Goal: Transaction & Acquisition: Book appointment/travel/reservation

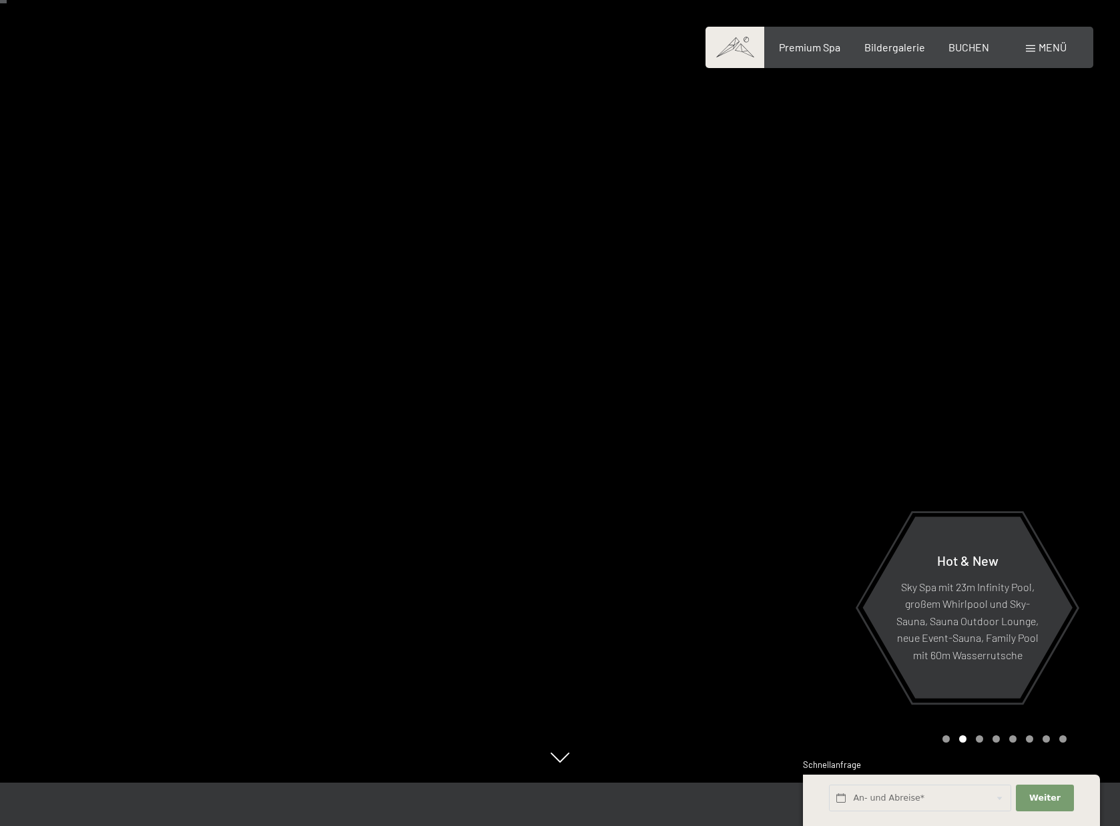
scroll to position [52, 0]
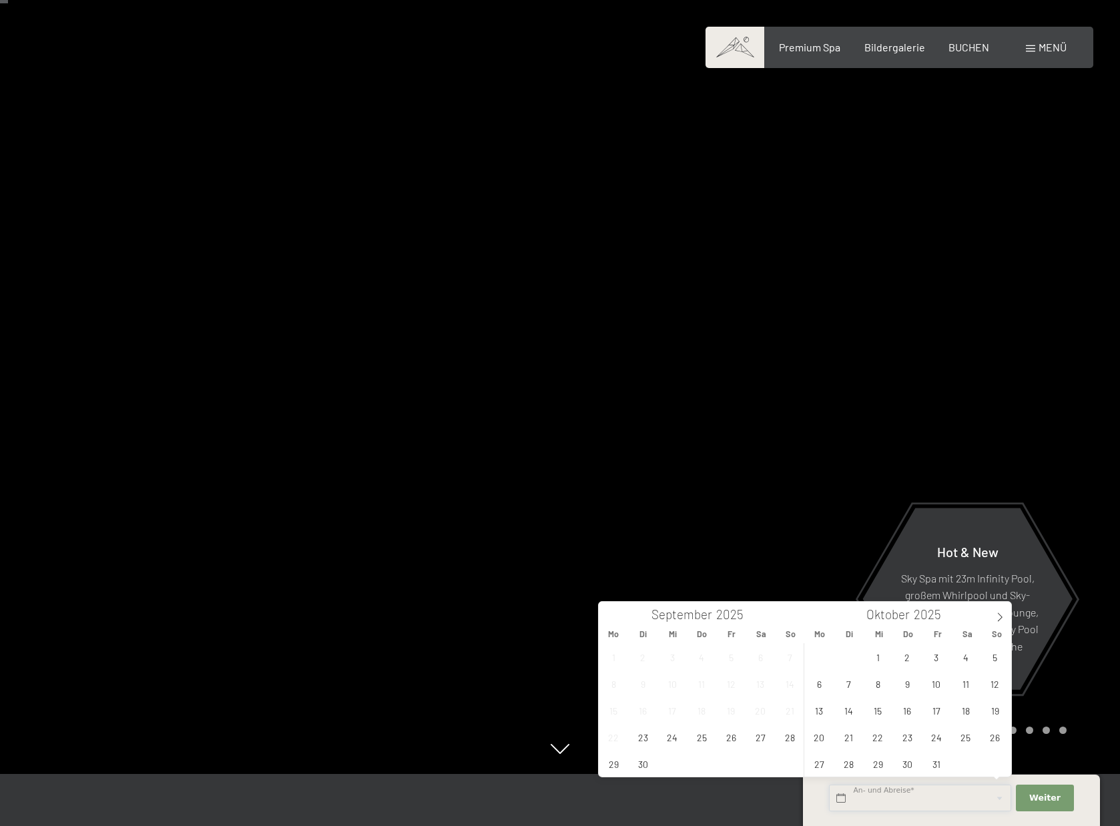
click at [976, 800] on input "text" at bounding box center [920, 798] width 182 height 27
click at [847, 683] on span "7" at bounding box center [849, 684] width 26 height 26
click at [928, 685] on span "10" at bounding box center [936, 684] width 26 height 26
type input "Di. 07.10.2025 - Fr. 10.10.2025"
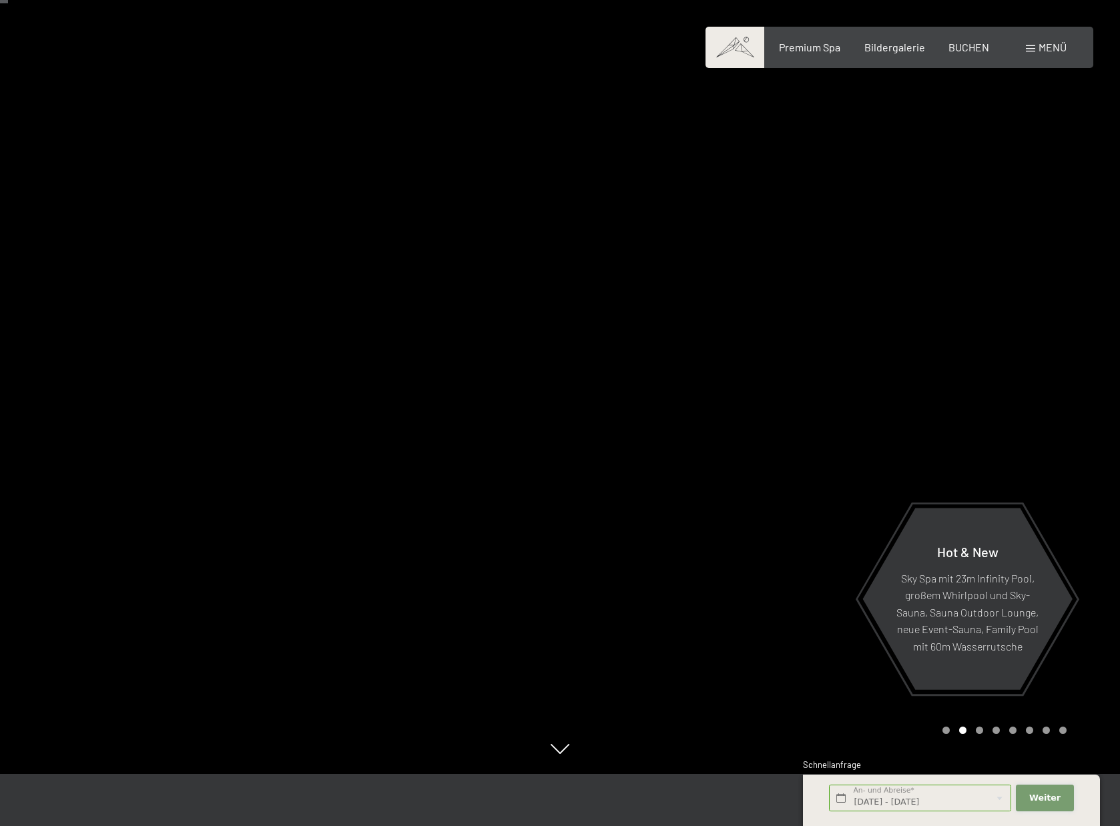
click at [1052, 802] on span "Weiter" at bounding box center [1044, 798] width 31 height 12
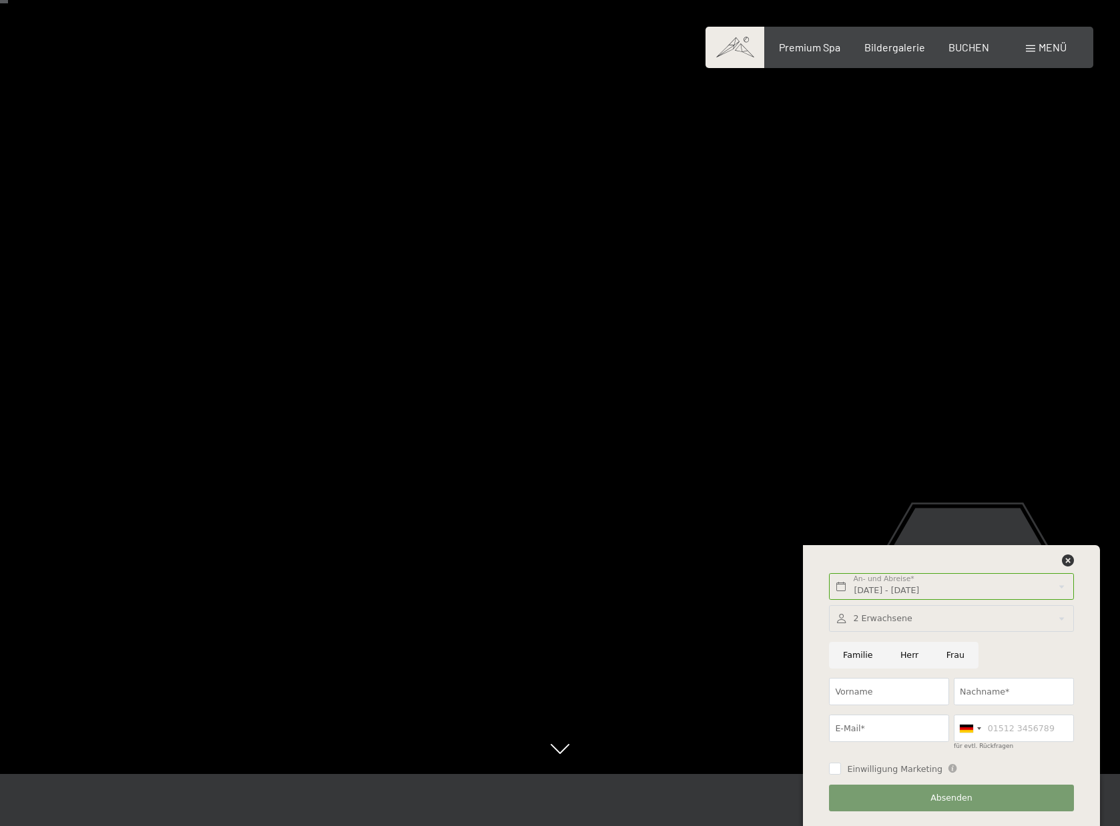
click at [892, 619] on div at bounding box center [951, 618] width 244 height 27
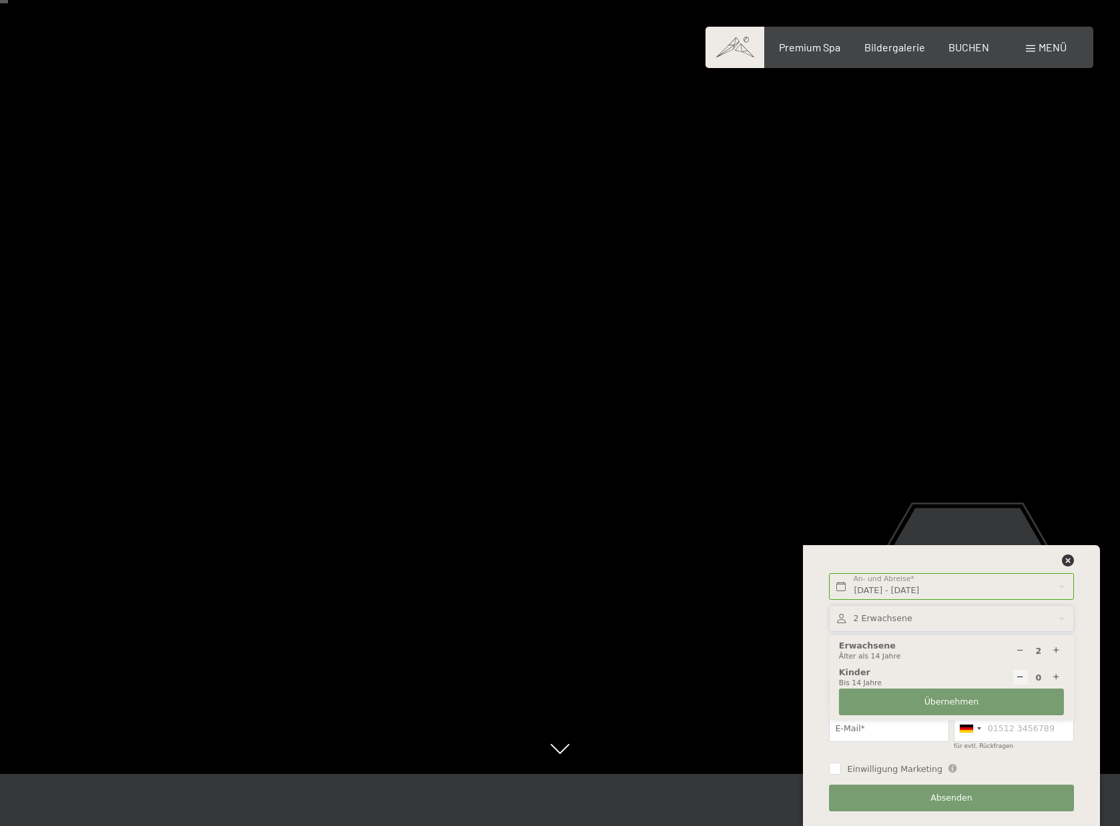
click at [891, 619] on div at bounding box center [951, 618] width 244 height 27
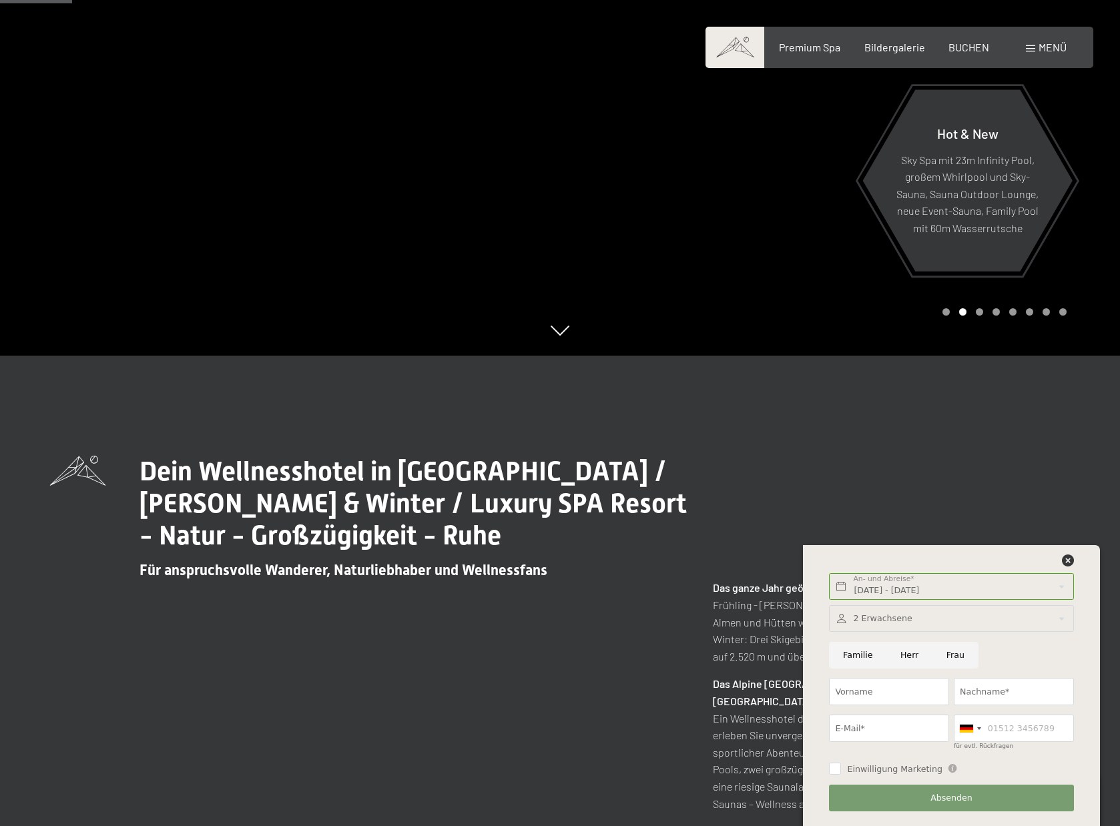
scroll to position [462, 0]
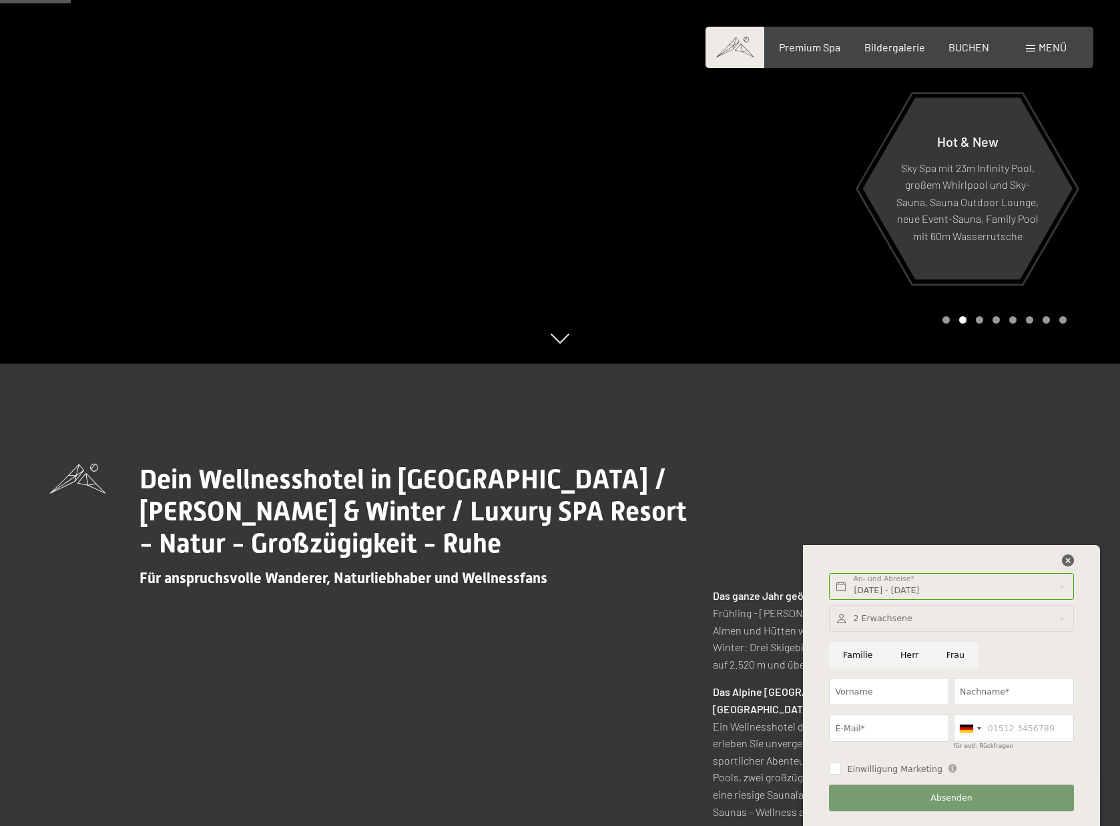
click at [1069, 561] on icon at bounding box center [1068, 561] width 12 height 12
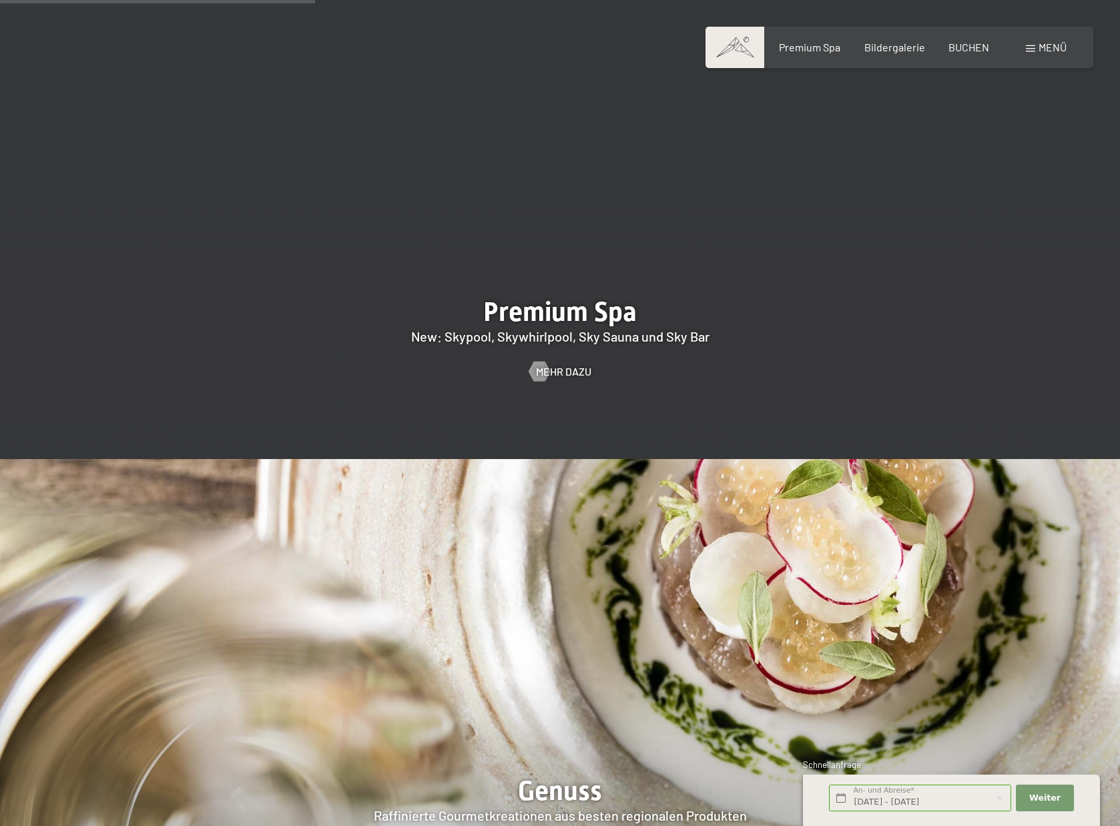
scroll to position [1859, 0]
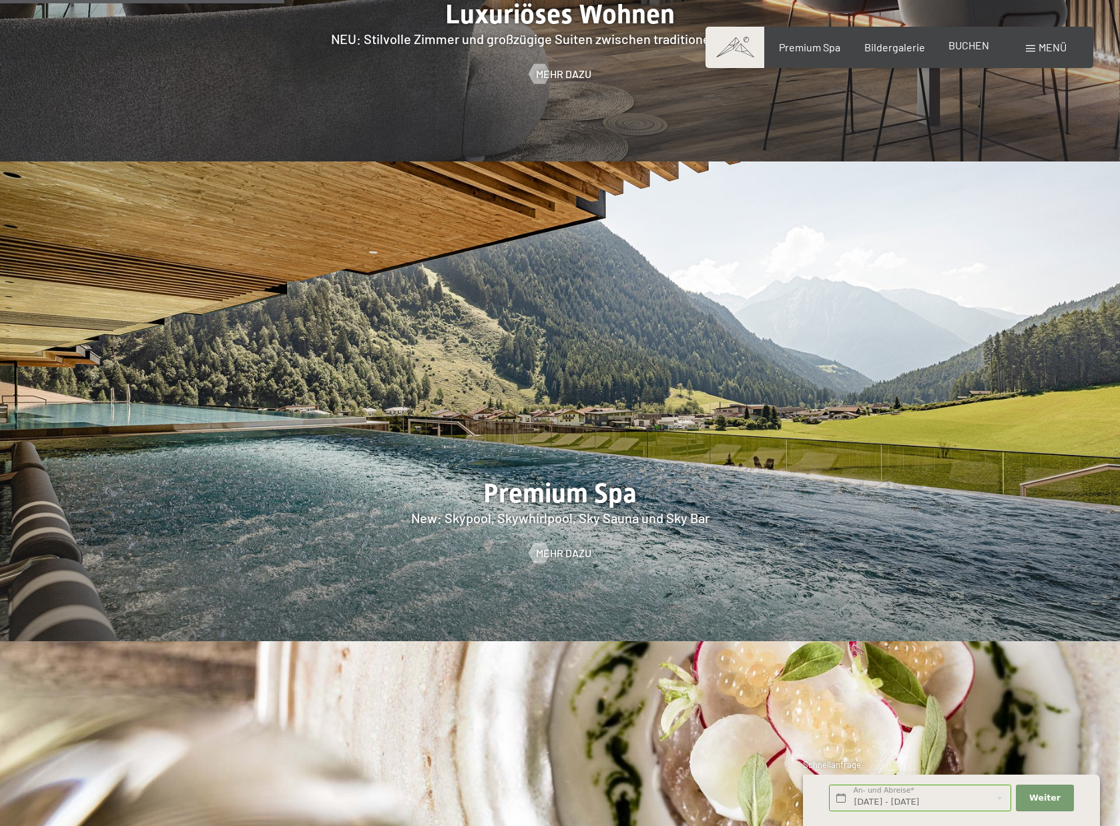
click at [974, 48] on span "BUCHEN" at bounding box center [968, 45] width 41 height 13
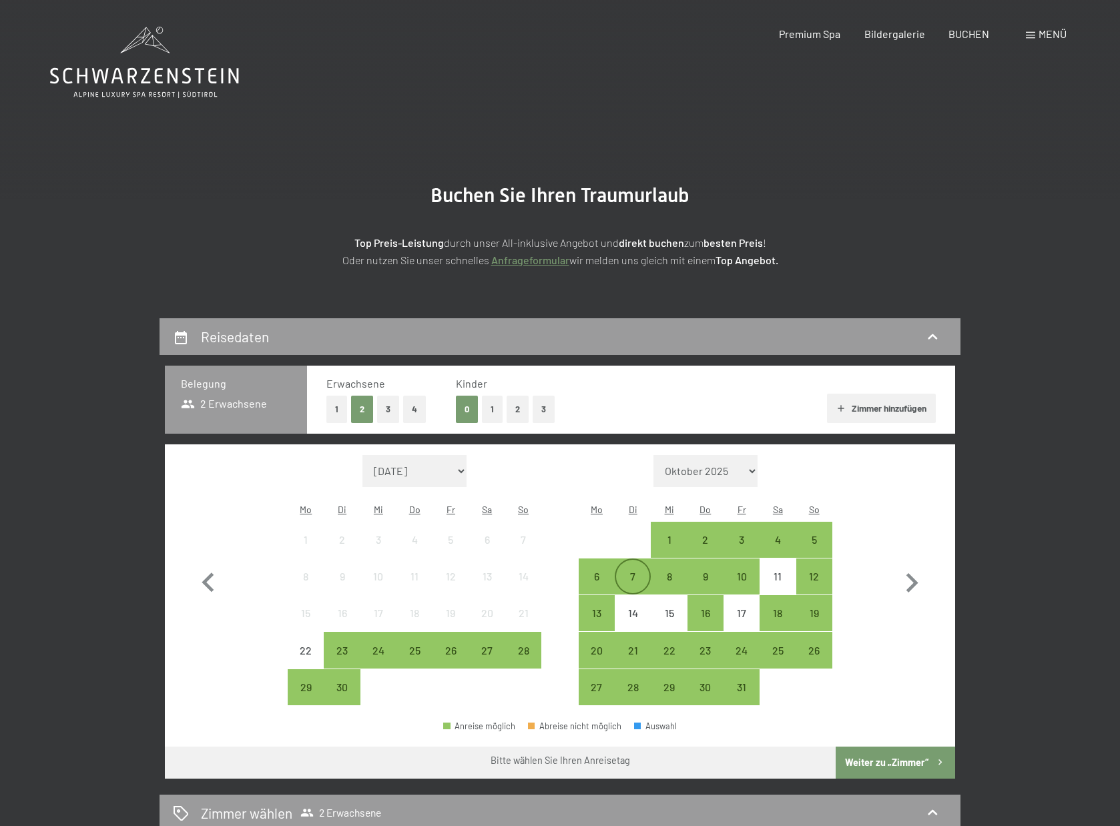
click at [637, 571] on div "7" at bounding box center [632, 587] width 33 height 33
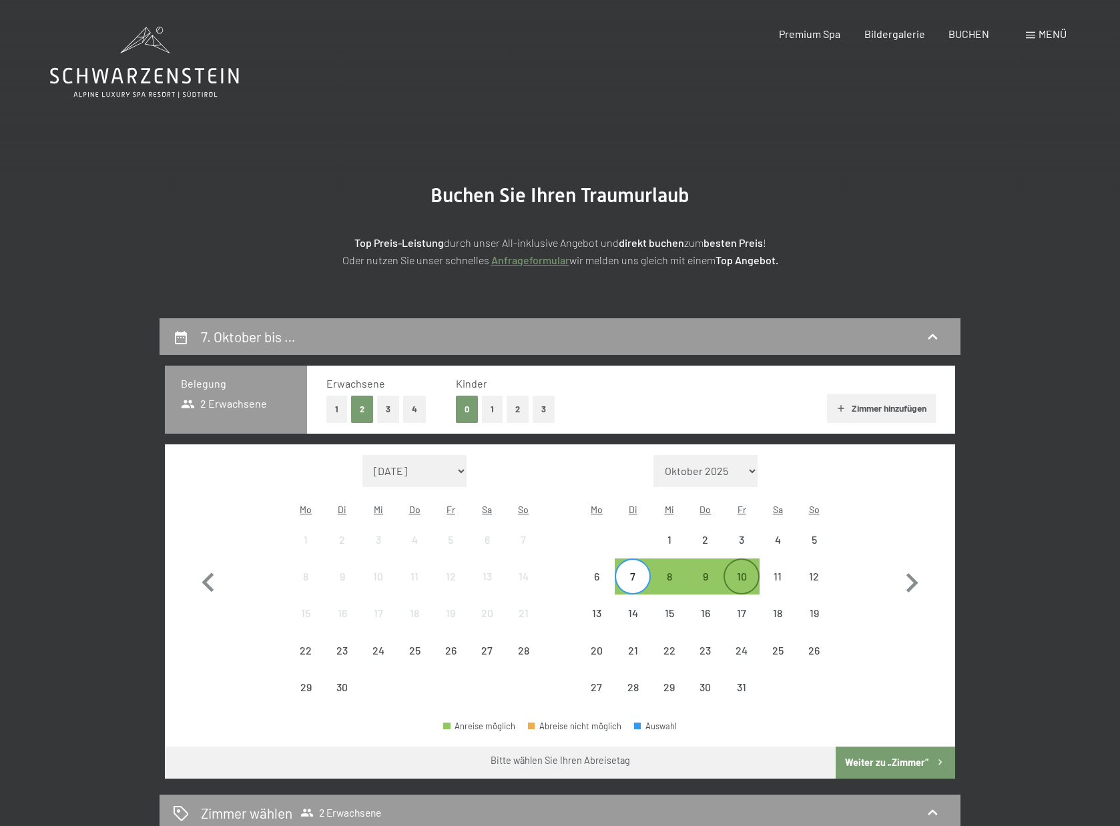
click at [734, 571] on div "10" at bounding box center [741, 587] width 33 height 33
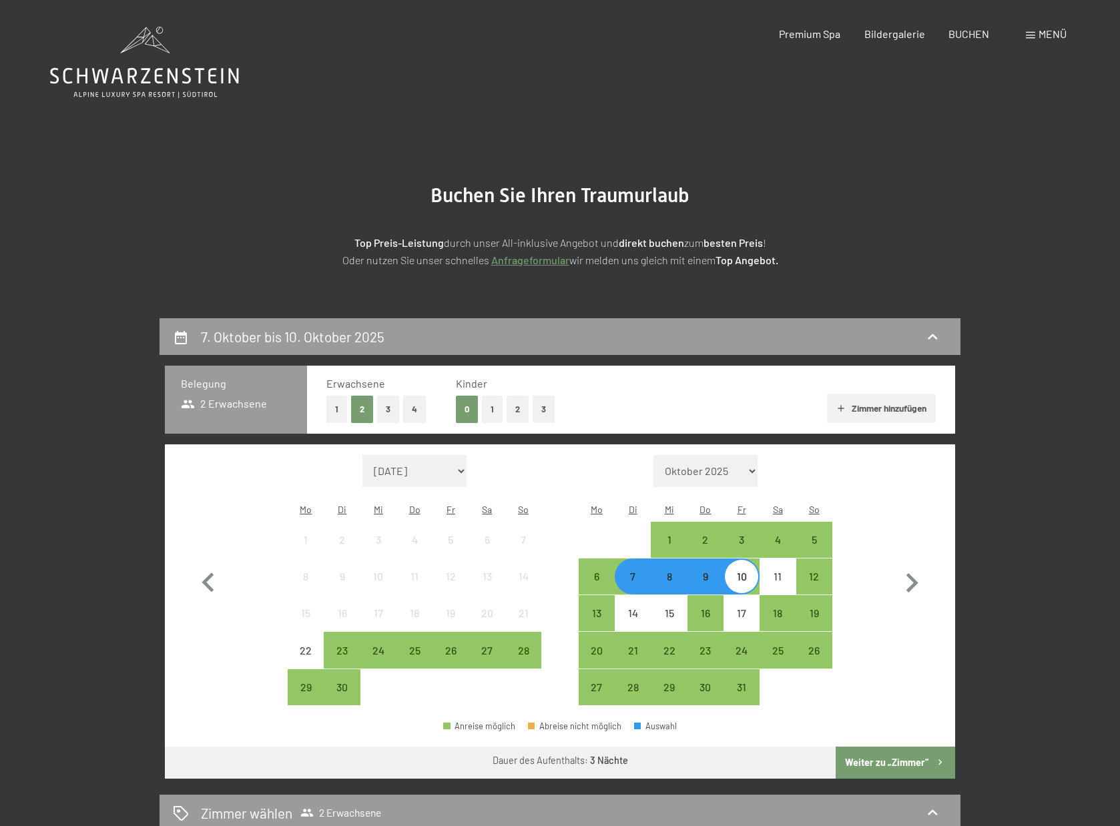
click at [912, 747] on button "Weiter zu „Zimmer“" at bounding box center [895, 763] width 119 height 32
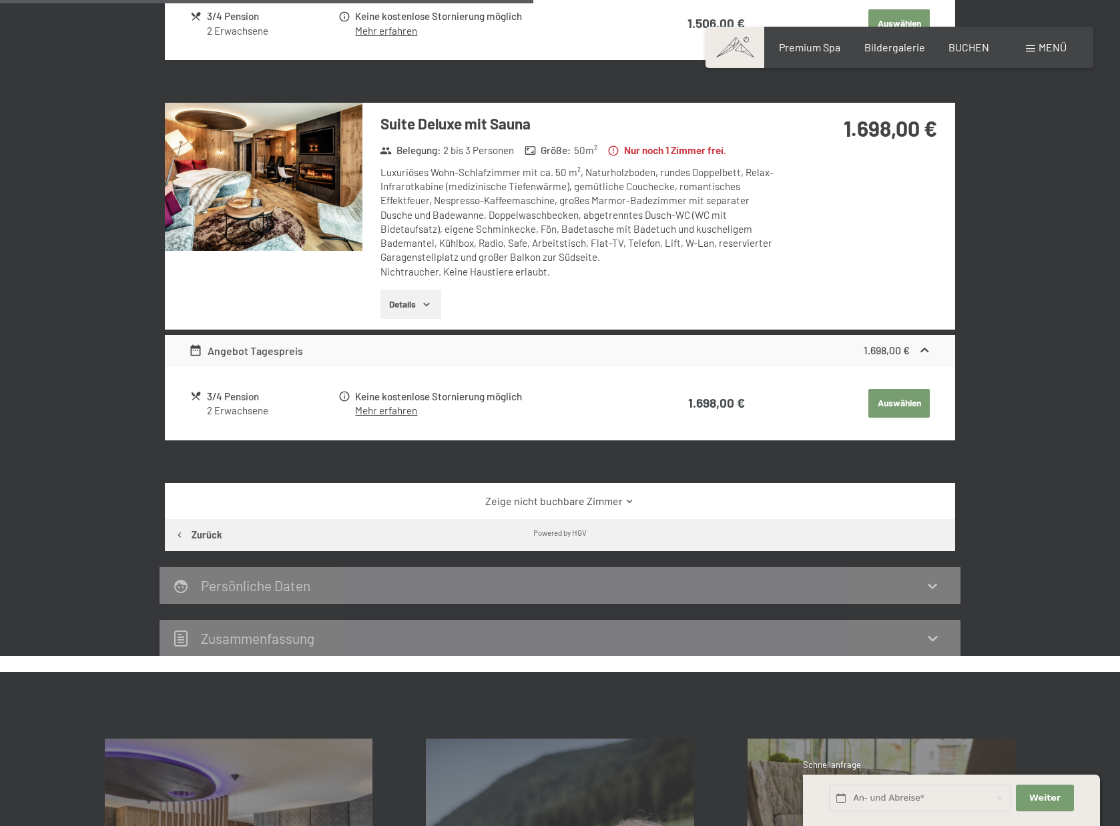
scroll to position [824, 0]
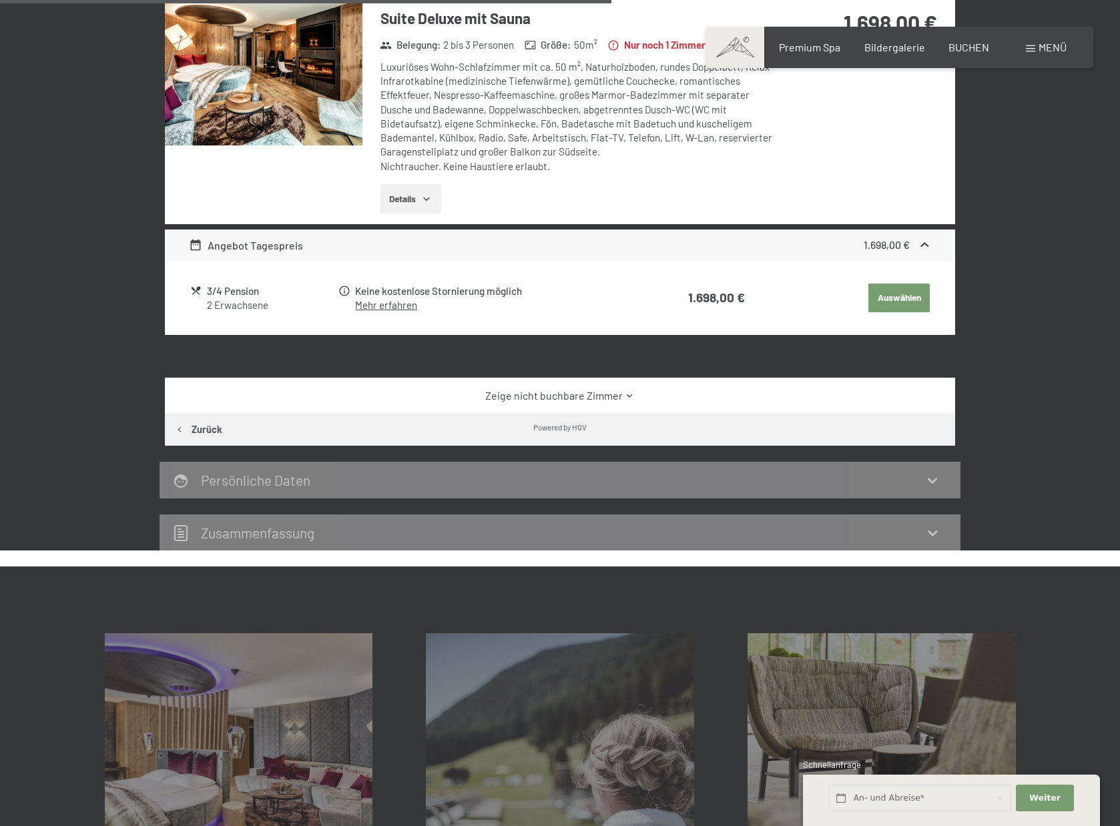
click at [619, 388] on link "Zeige nicht buchbare Zimmer" at bounding box center [560, 395] width 743 height 15
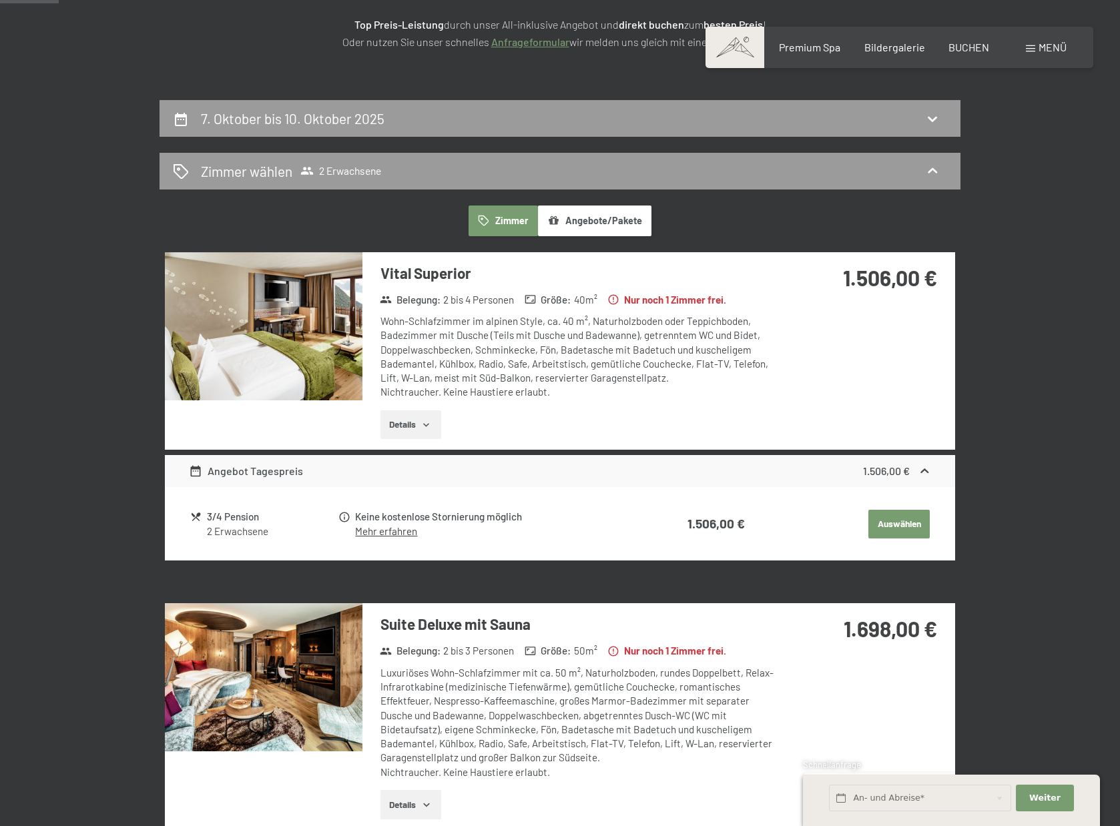
scroll to position [210, 0]
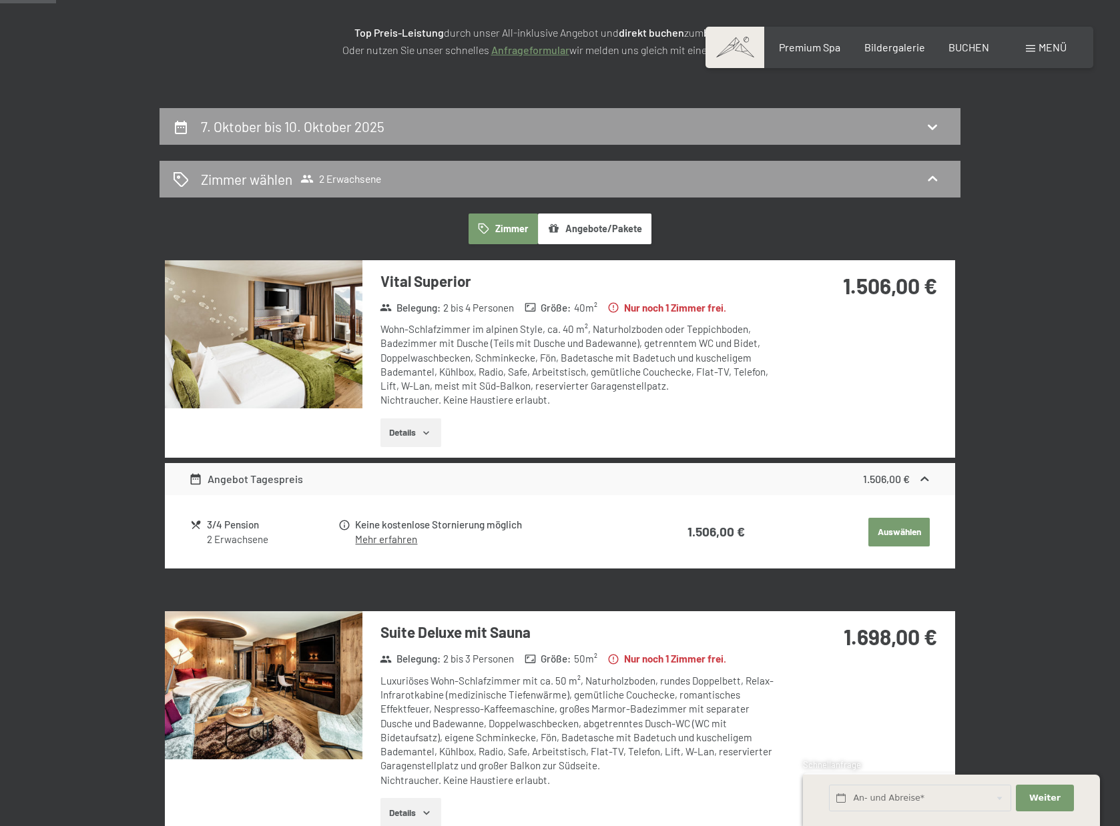
click at [418, 438] on button "Details" at bounding box center [410, 432] width 61 height 29
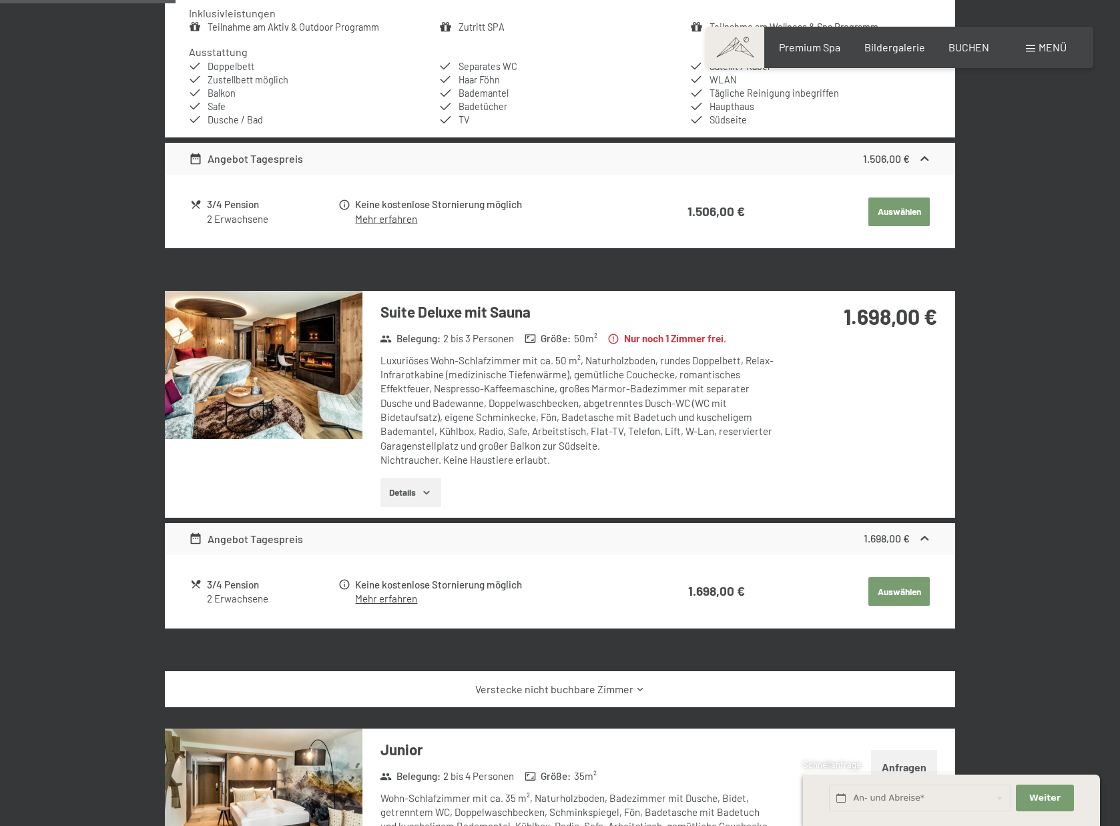
scroll to position [686, 0]
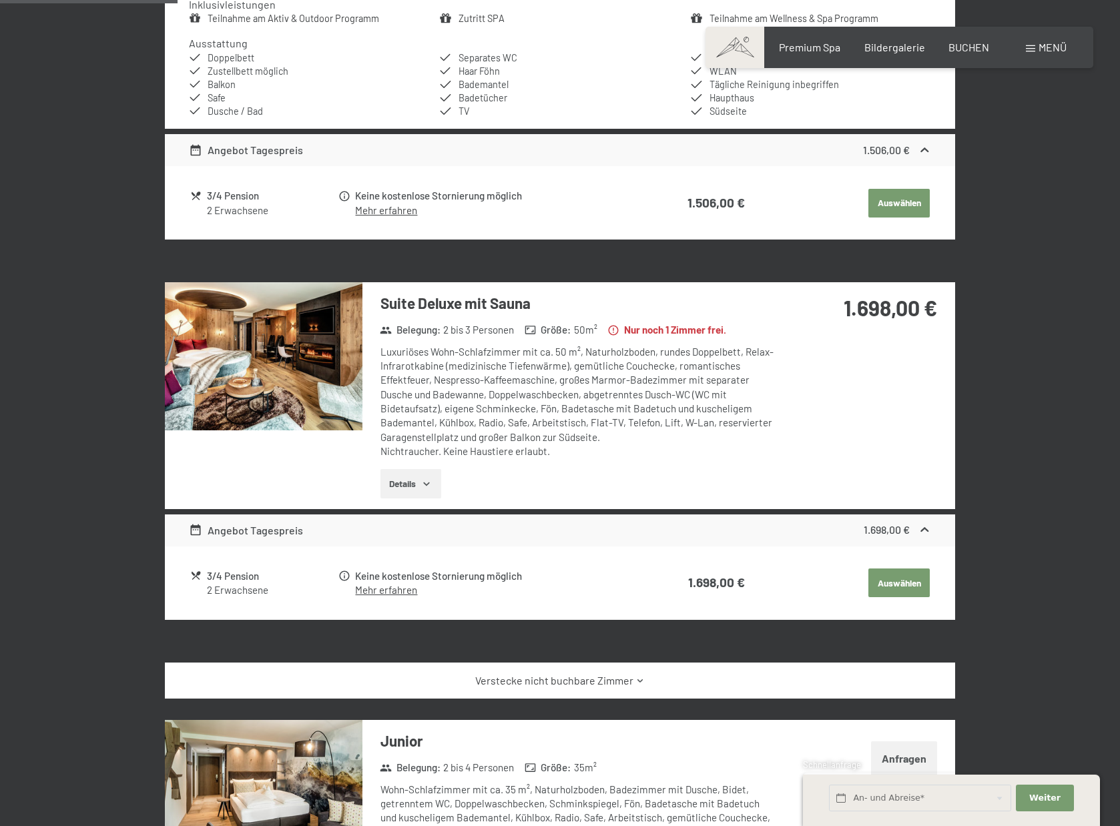
click at [354, 581] on div "Keine kostenlose Stornierung möglich Mehr erfahren" at bounding box center [485, 583] width 294 height 29
click at [370, 585] on link "Mehr erfahren" at bounding box center [386, 590] width 62 height 12
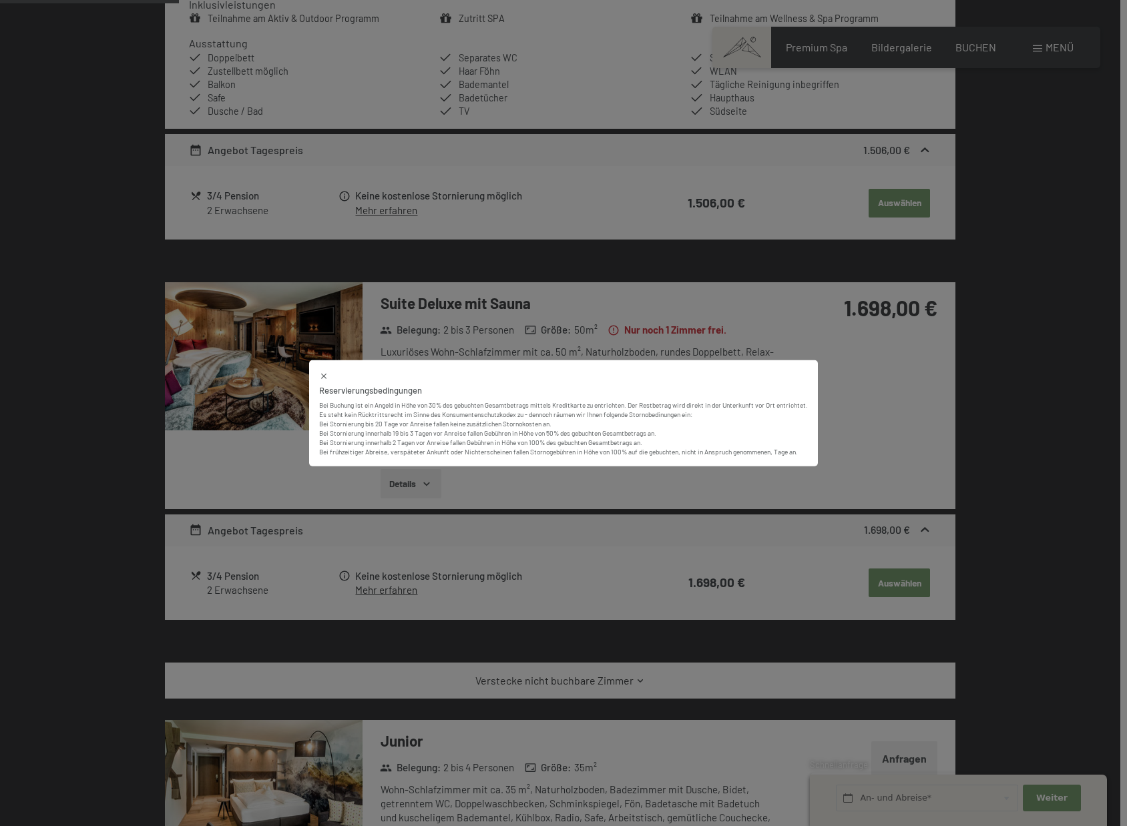
click at [372, 585] on div "Reservierungsbedingungen Bei Buchung ist ein Angeld in Höhe von 30% des gebucht…" at bounding box center [563, 413] width 1127 height 826
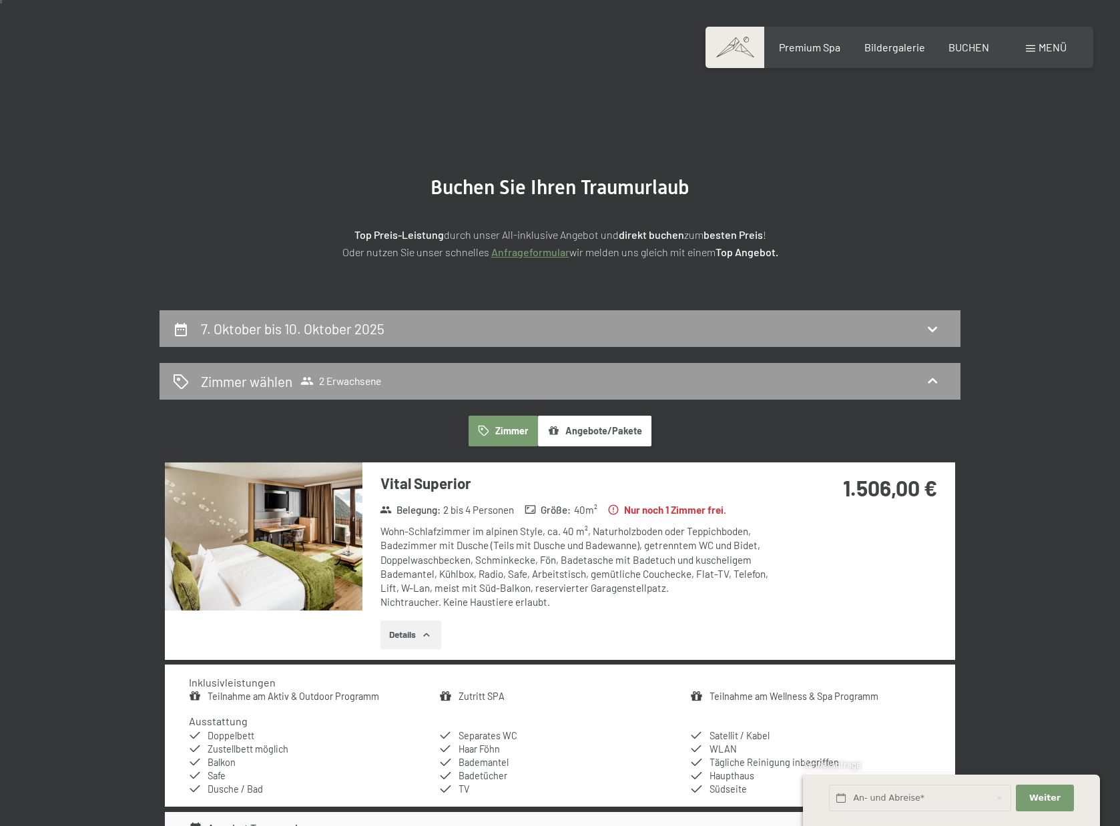
scroll to position [0, 0]
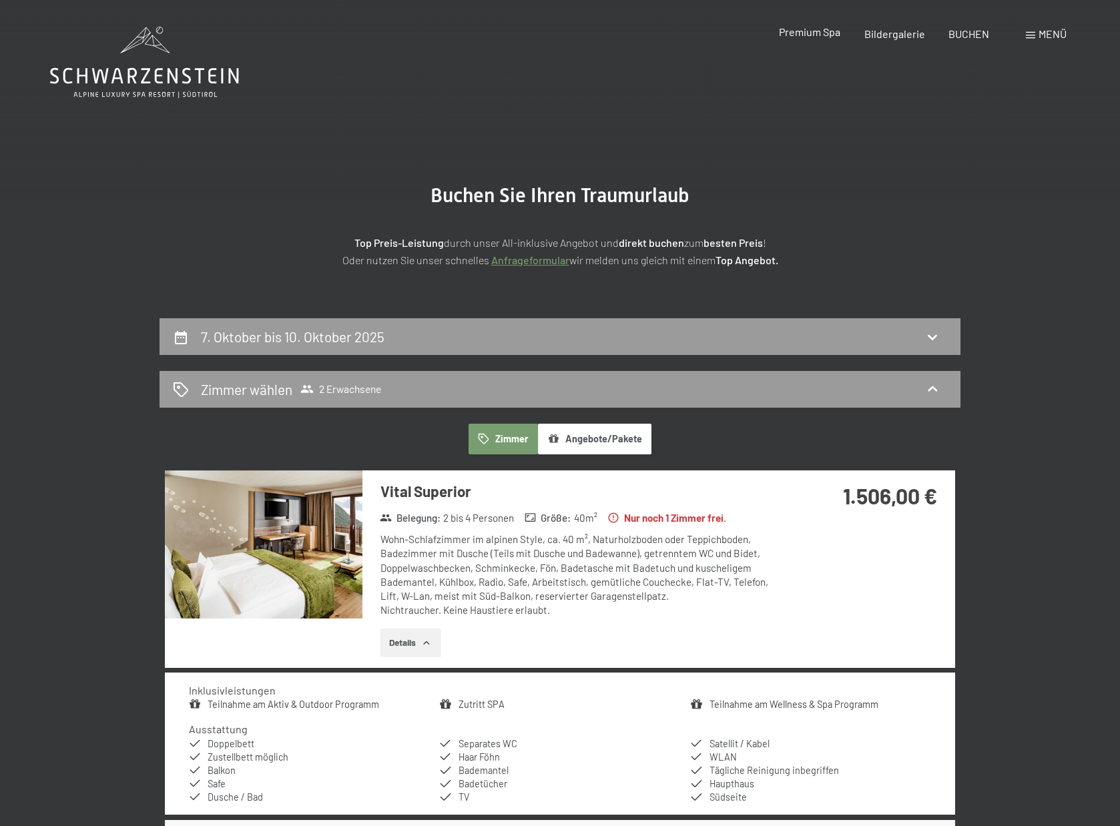
click at [814, 36] on span "Premium Spa" at bounding box center [809, 31] width 61 height 13
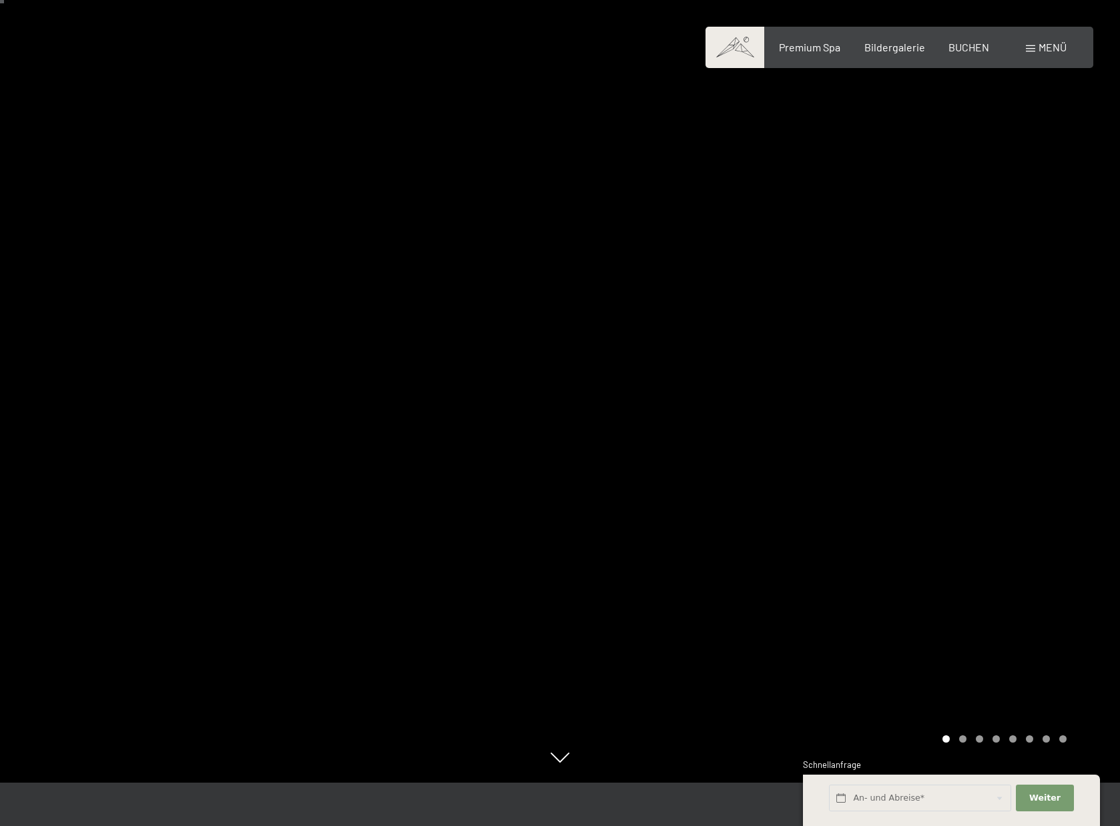
scroll to position [35, 0]
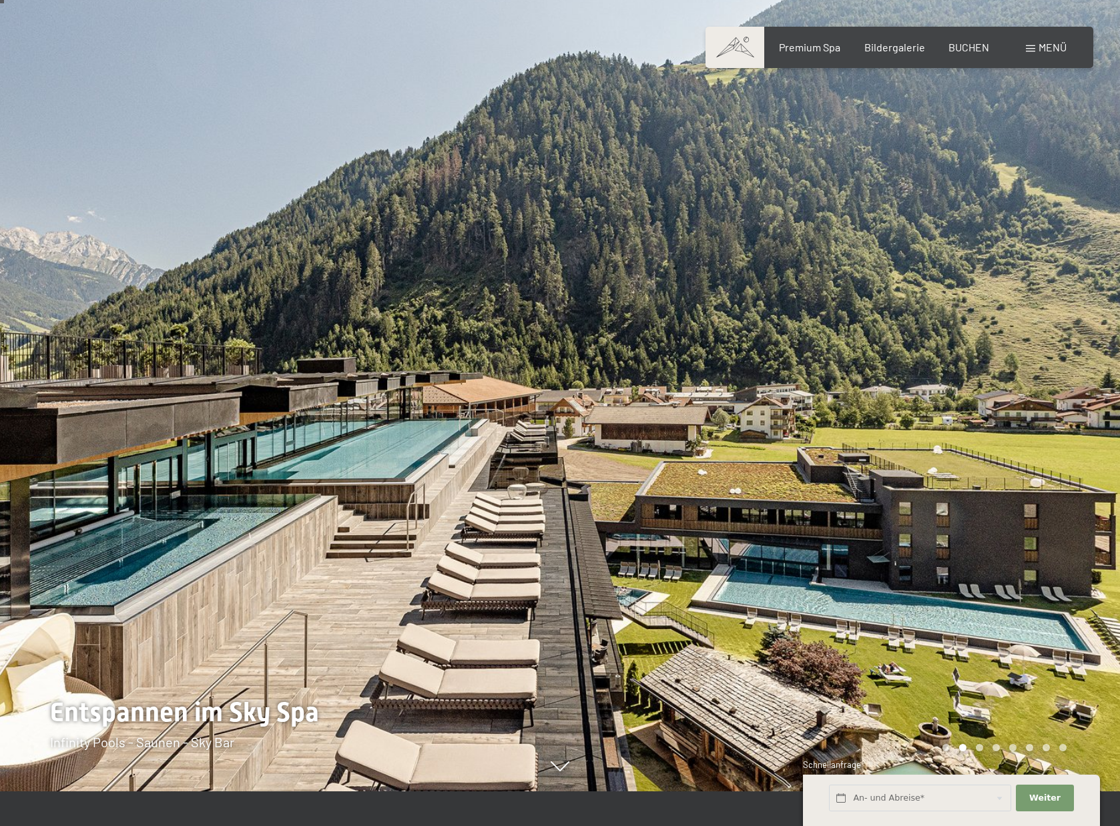
click at [1000, 422] on div at bounding box center [840, 378] width 560 height 826
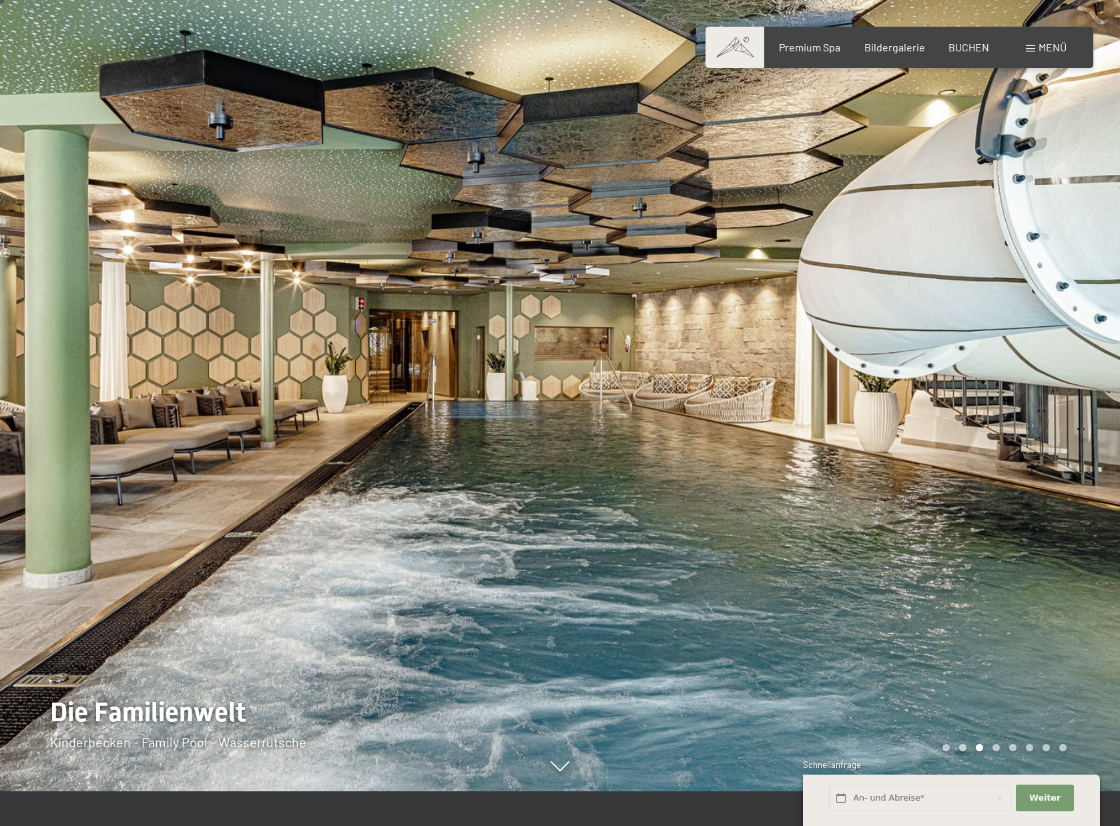
click at [1000, 422] on div at bounding box center [840, 378] width 560 height 826
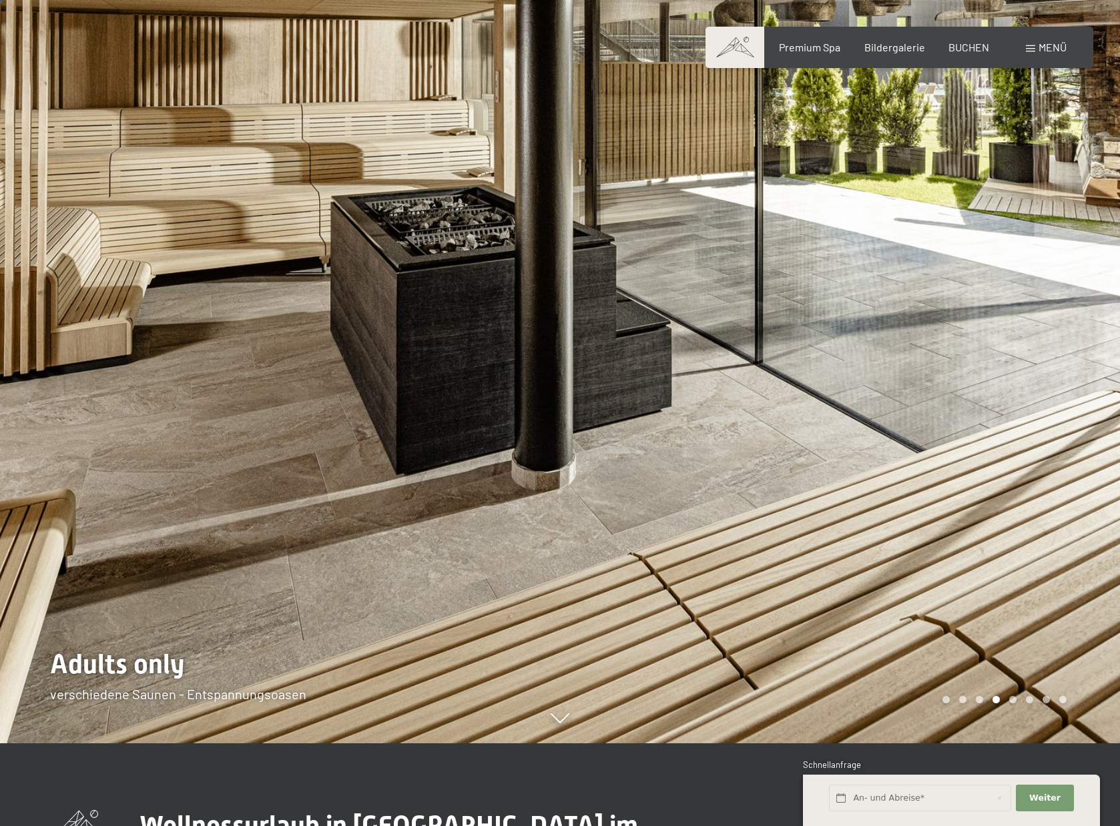
scroll to position [6, 0]
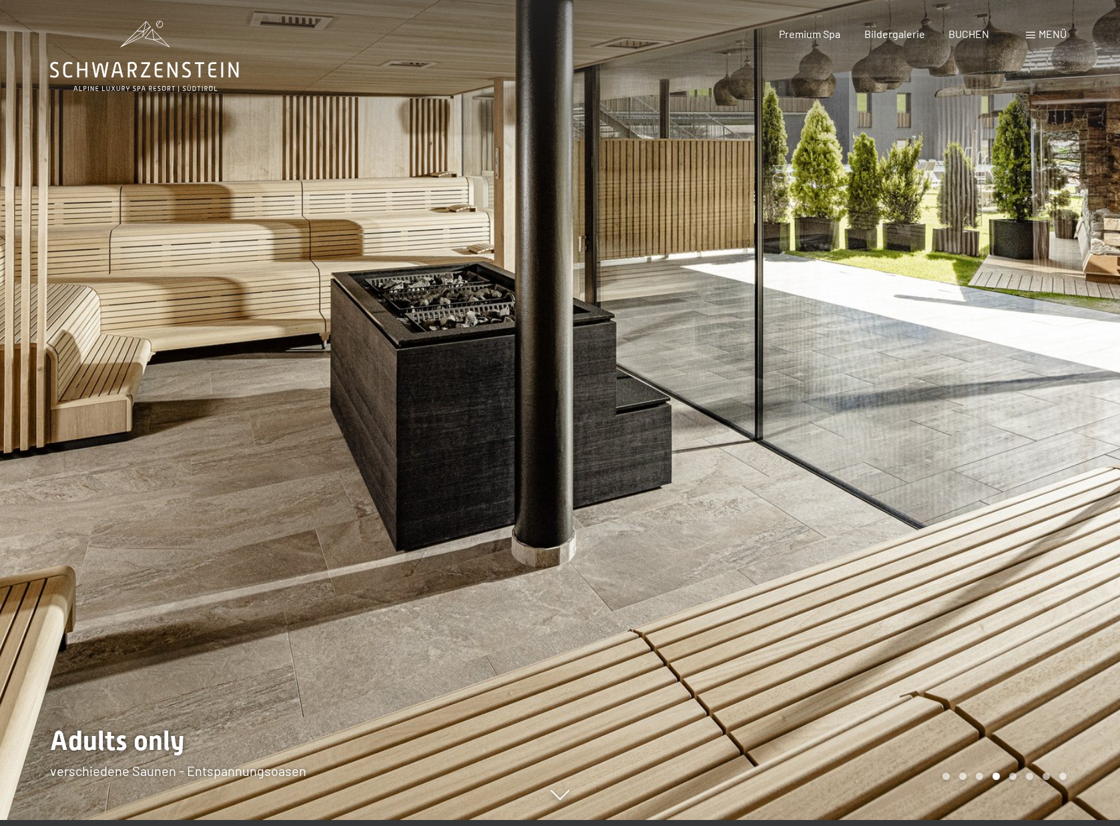
click at [443, 382] on div at bounding box center [280, 407] width 560 height 826
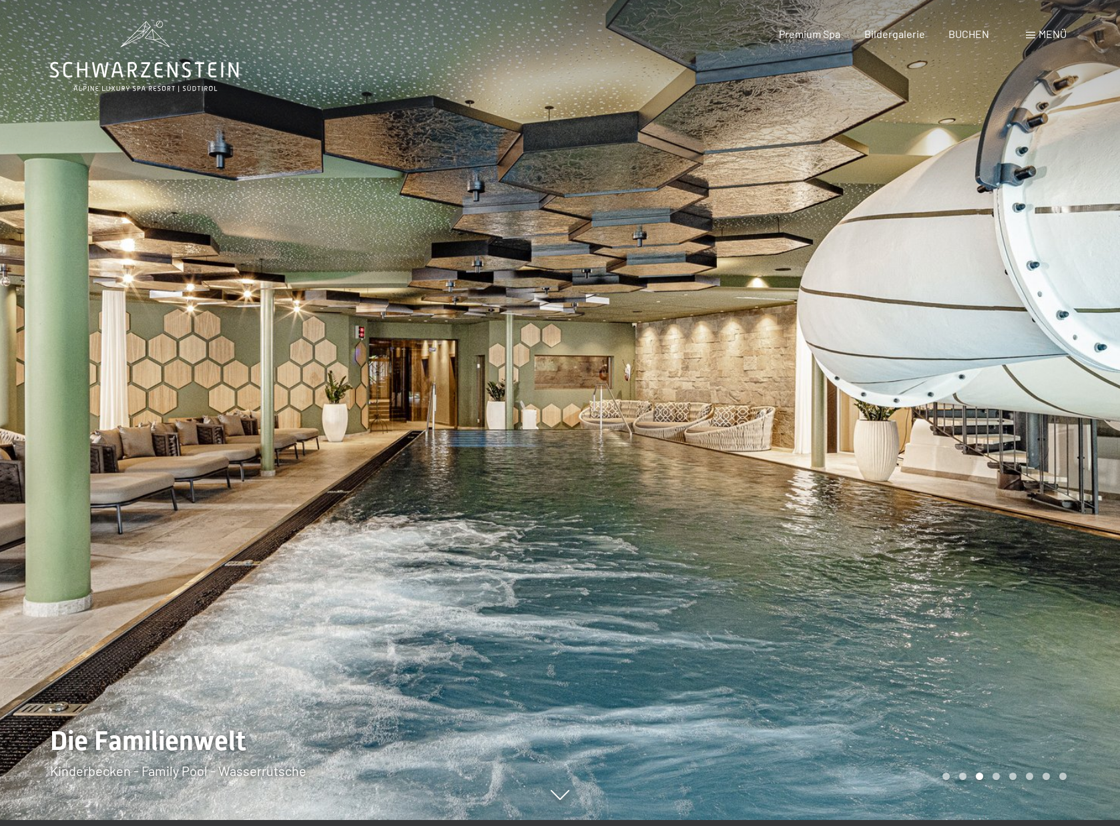
click at [902, 391] on div at bounding box center [840, 407] width 560 height 826
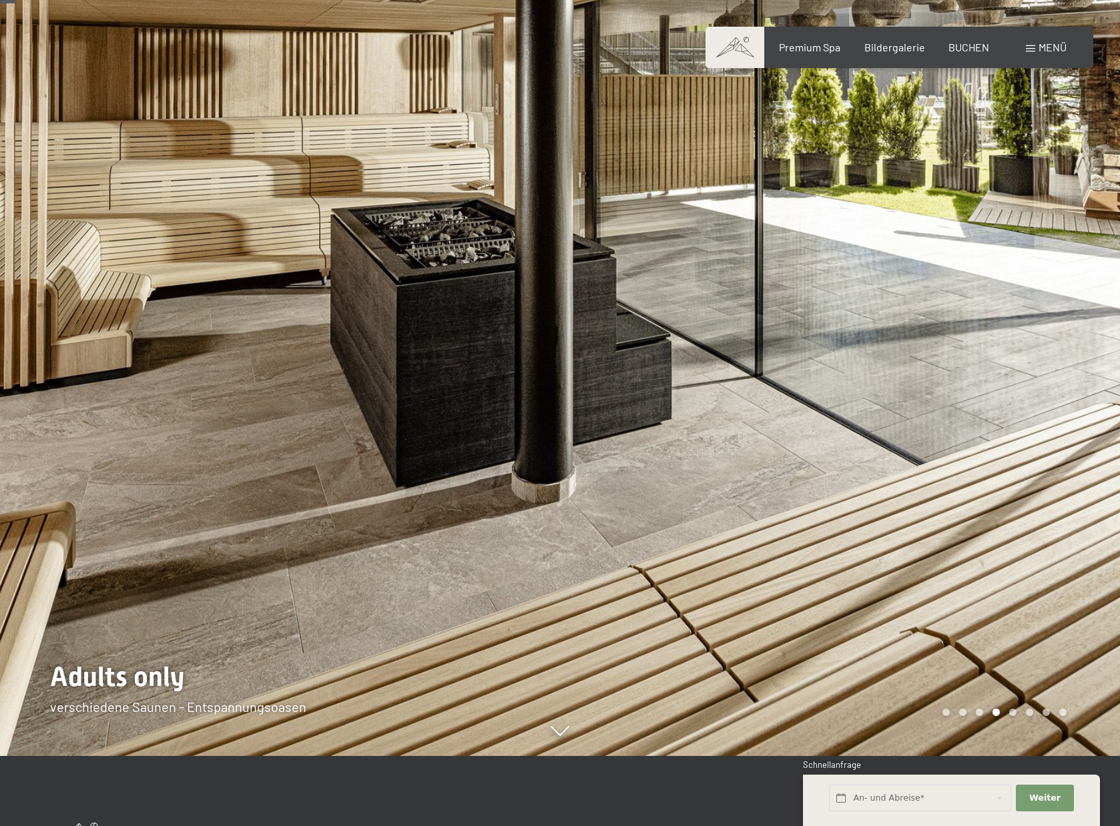
scroll to position [61, 0]
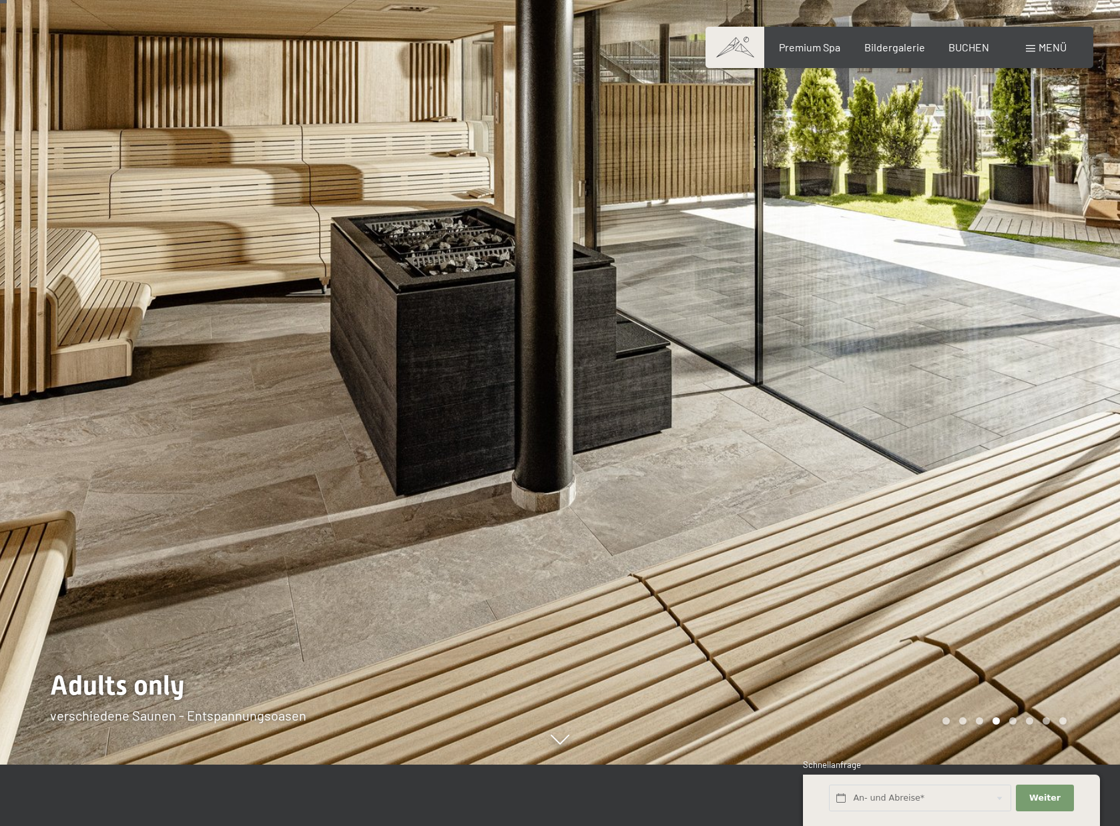
click at [902, 392] on div at bounding box center [840, 352] width 560 height 826
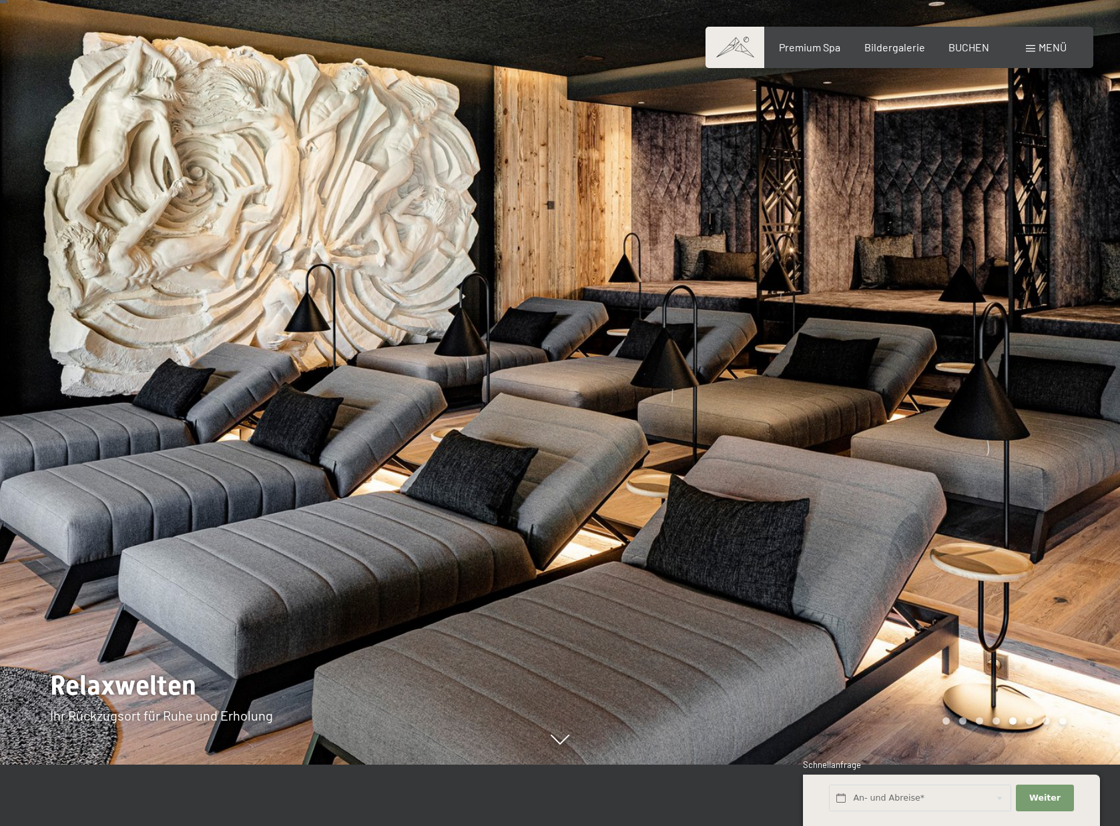
click at [902, 391] on div at bounding box center [840, 352] width 560 height 826
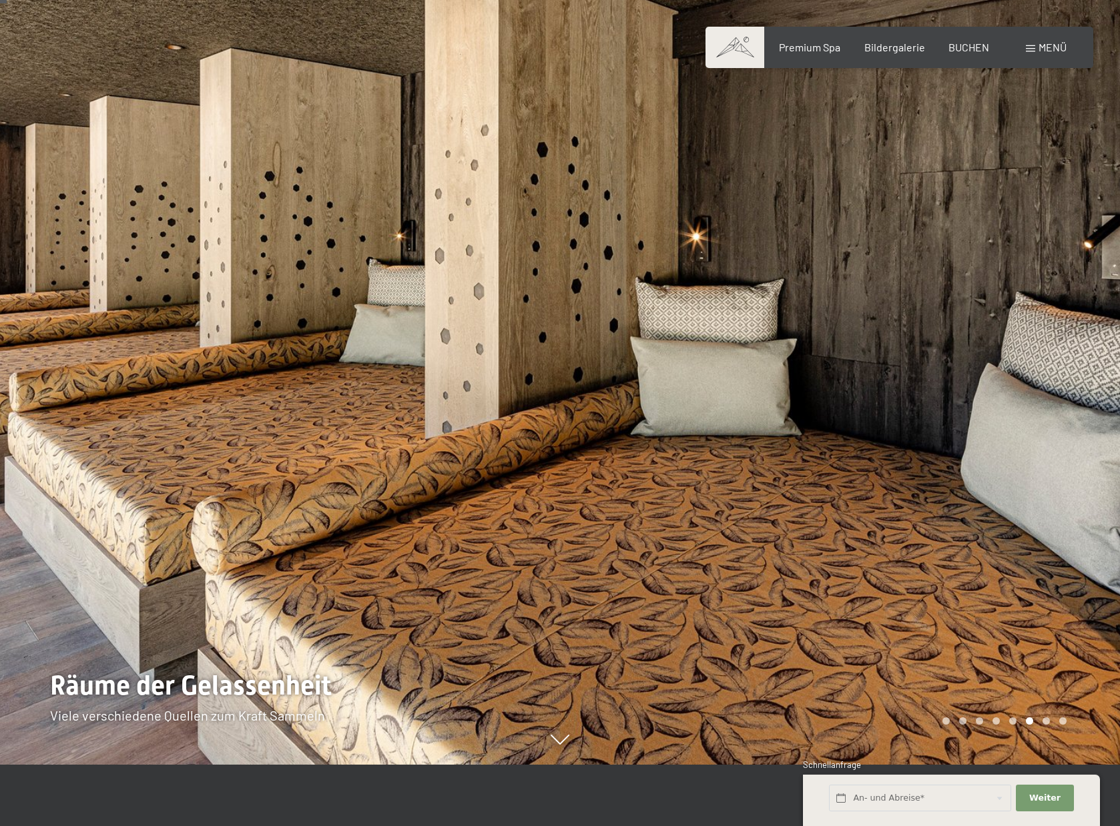
click at [902, 392] on div at bounding box center [840, 352] width 560 height 826
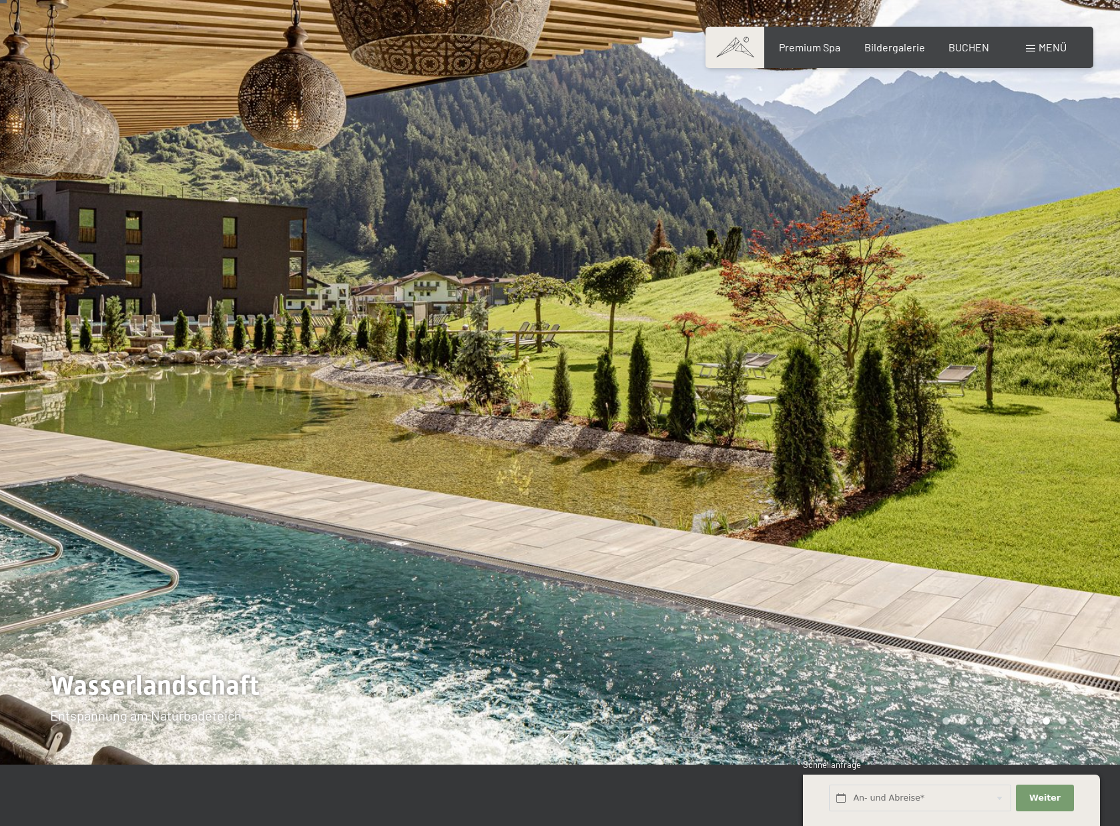
click at [902, 392] on div at bounding box center [840, 352] width 560 height 826
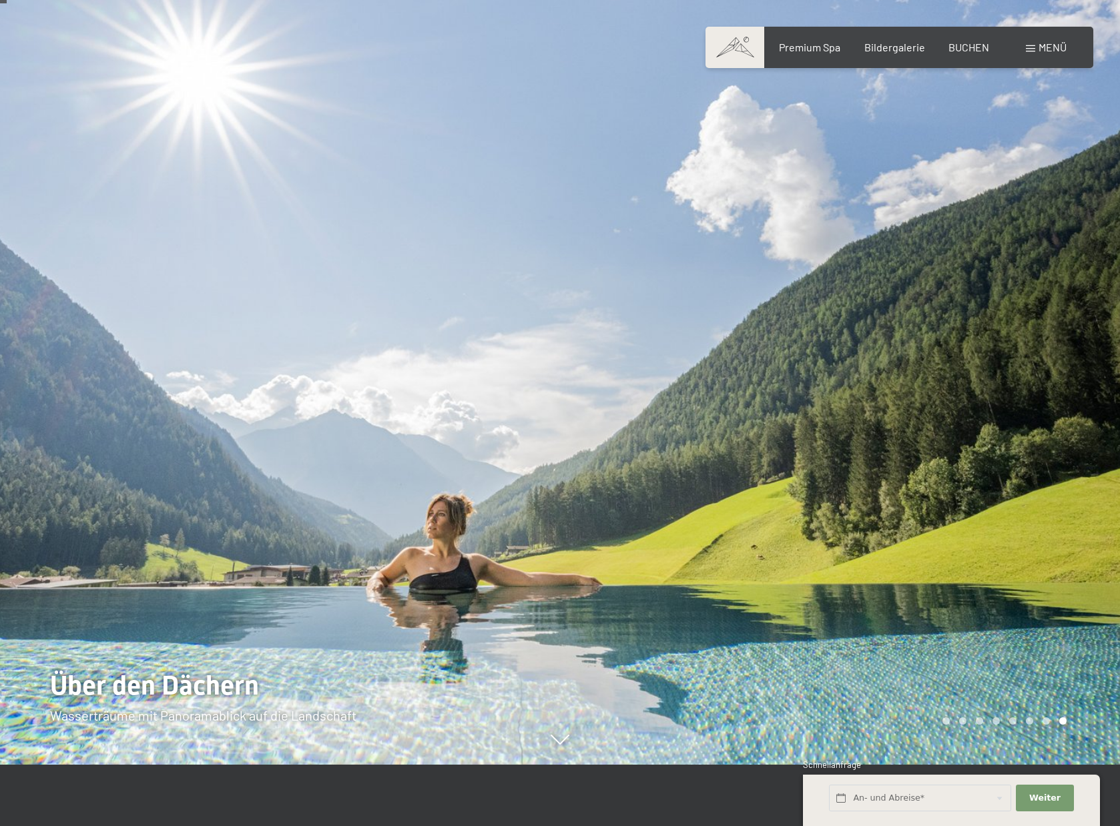
click at [902, 392] on div at bounding box center [840, 352] width 560 height 826
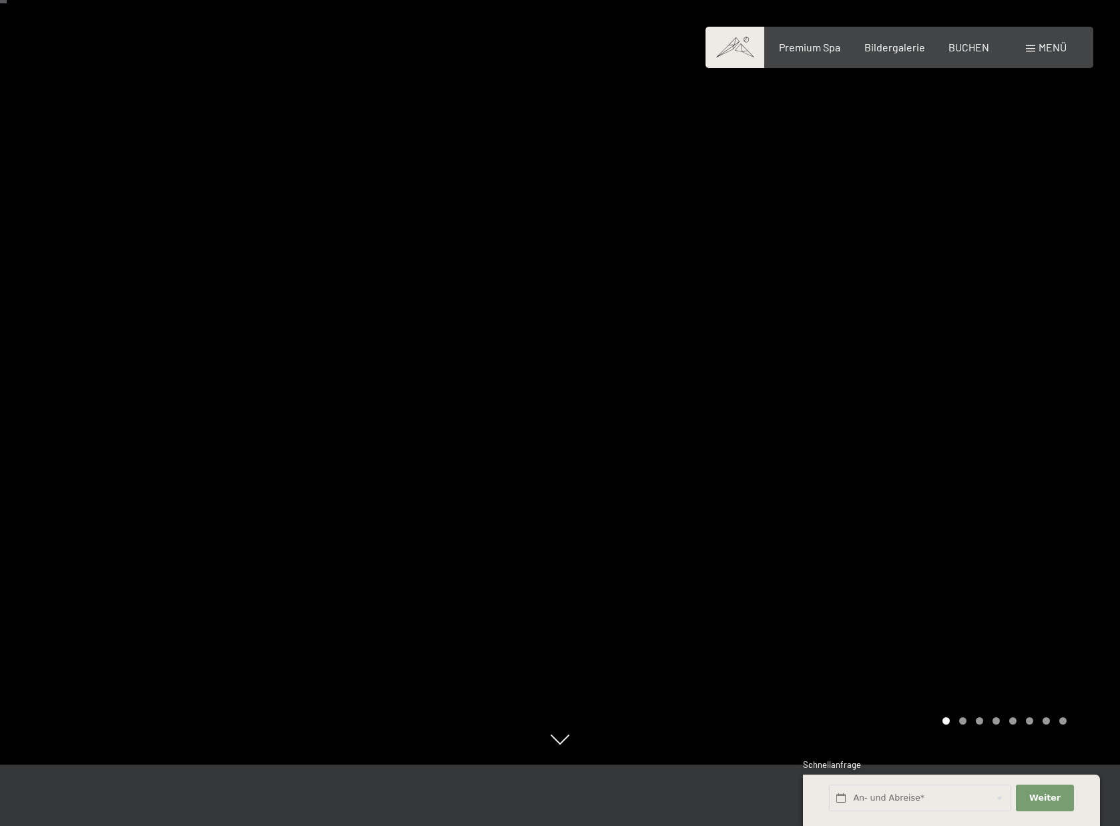
click at [902, 392] on div at bounding box center [840, 352] width 560 height 826
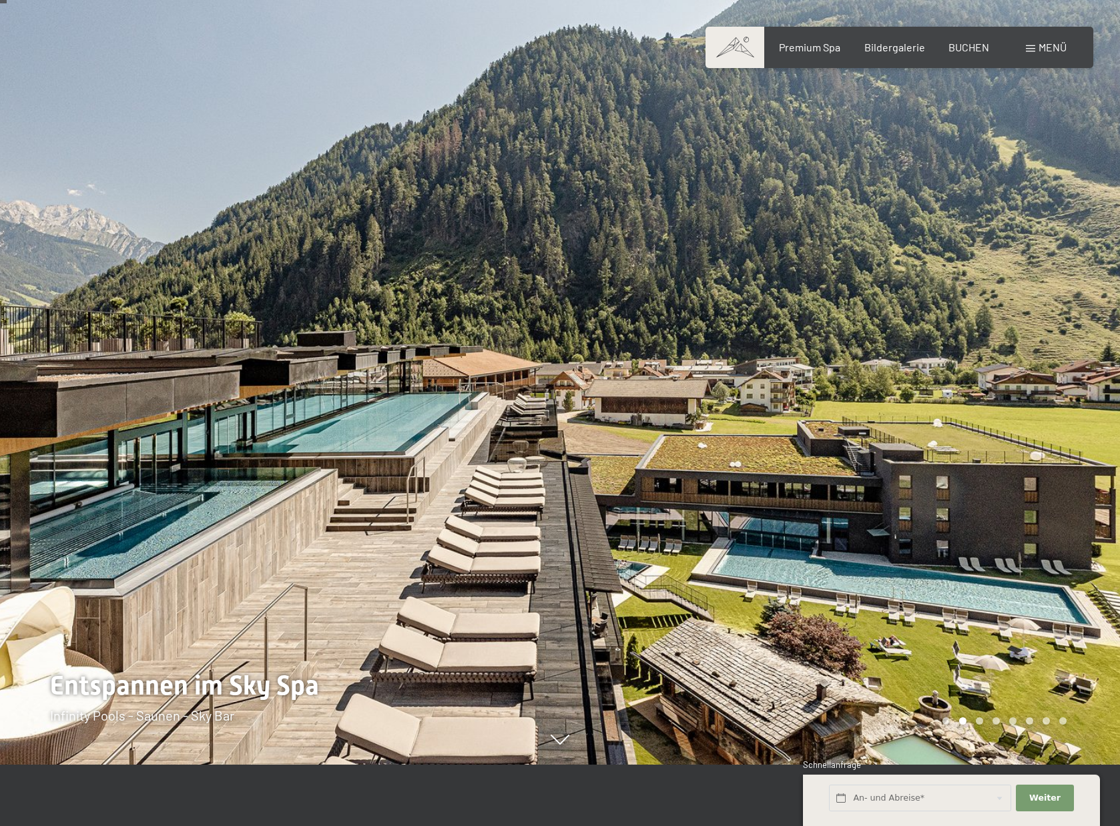
click at [902, 391] on div at bounding box center [840, 352] width 560 height 826
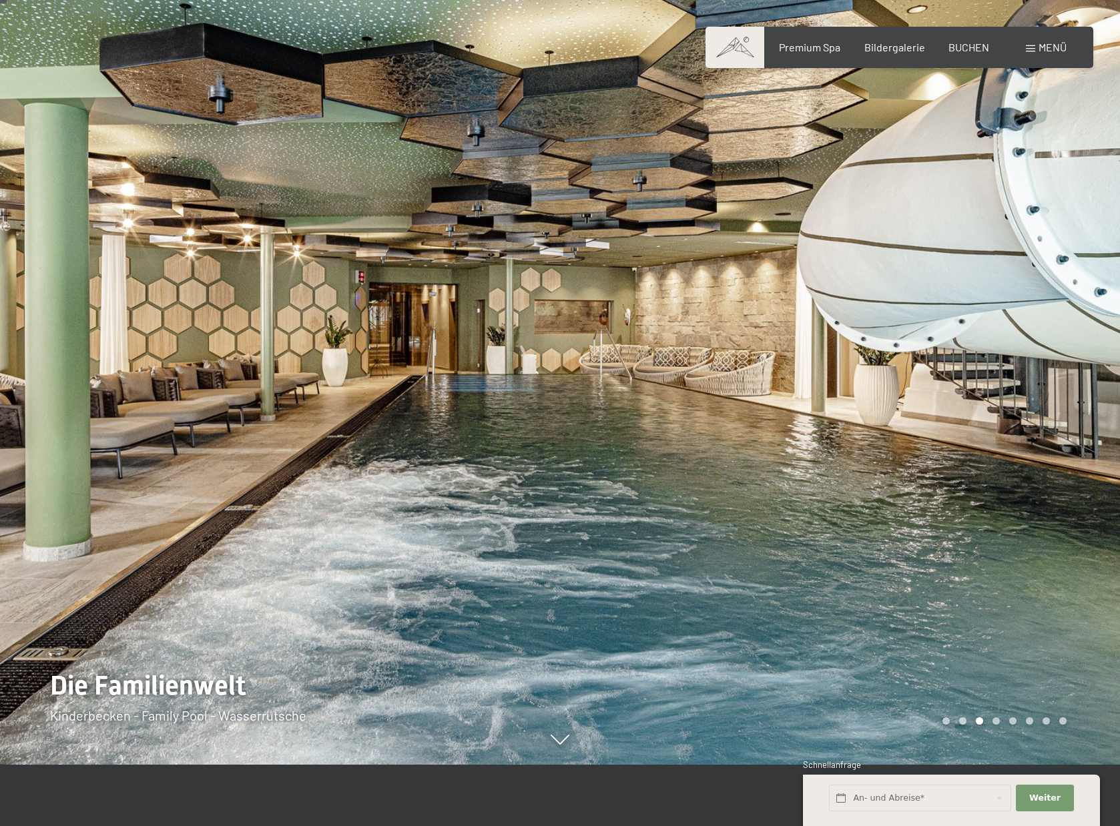
click at [902, 391] on div at bounding box center [840, 352] width 560 height 826
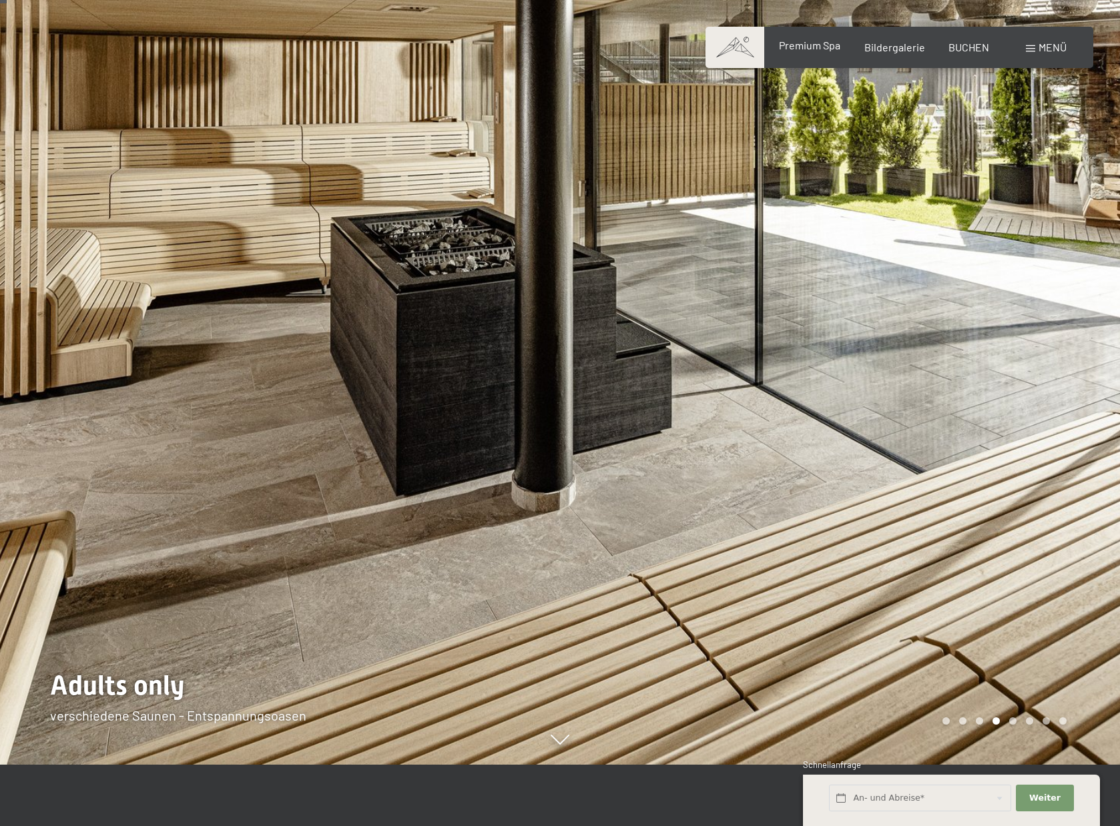
click at [837, 52] on div "Premium Spa" at bounding box center [809, 45] width 61 height 15
click at [882, 48] on span "Bildergalerie" at bounding box center [894, 45] width 61 height 13
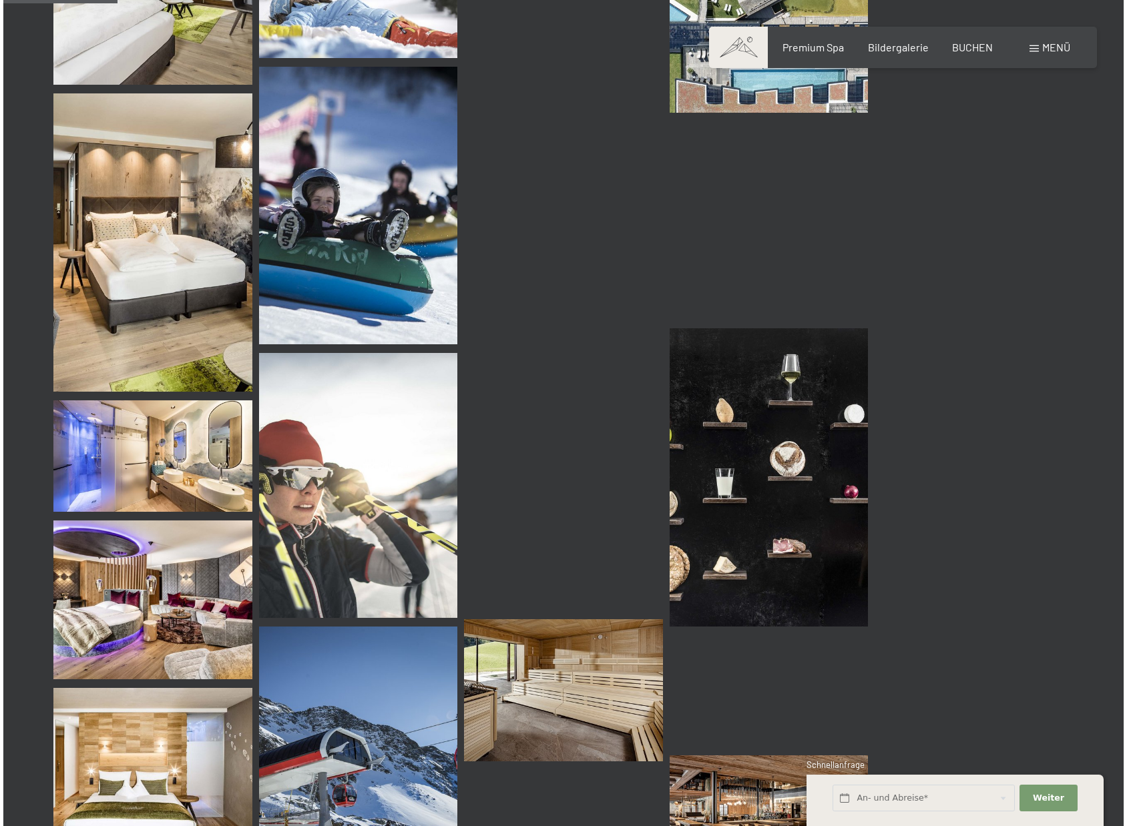
scroll to position [1555, 0]
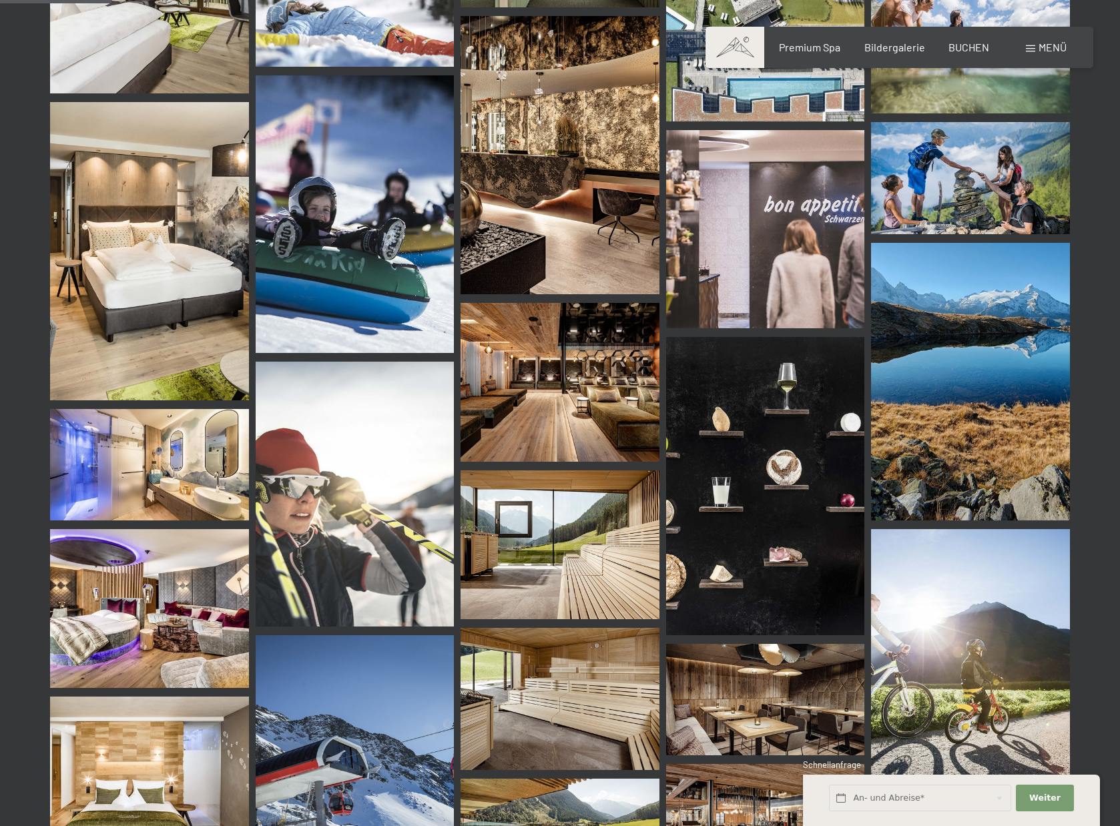
click at [1033, 49] on span at bounding box center [1030, 48] width 9 height 7
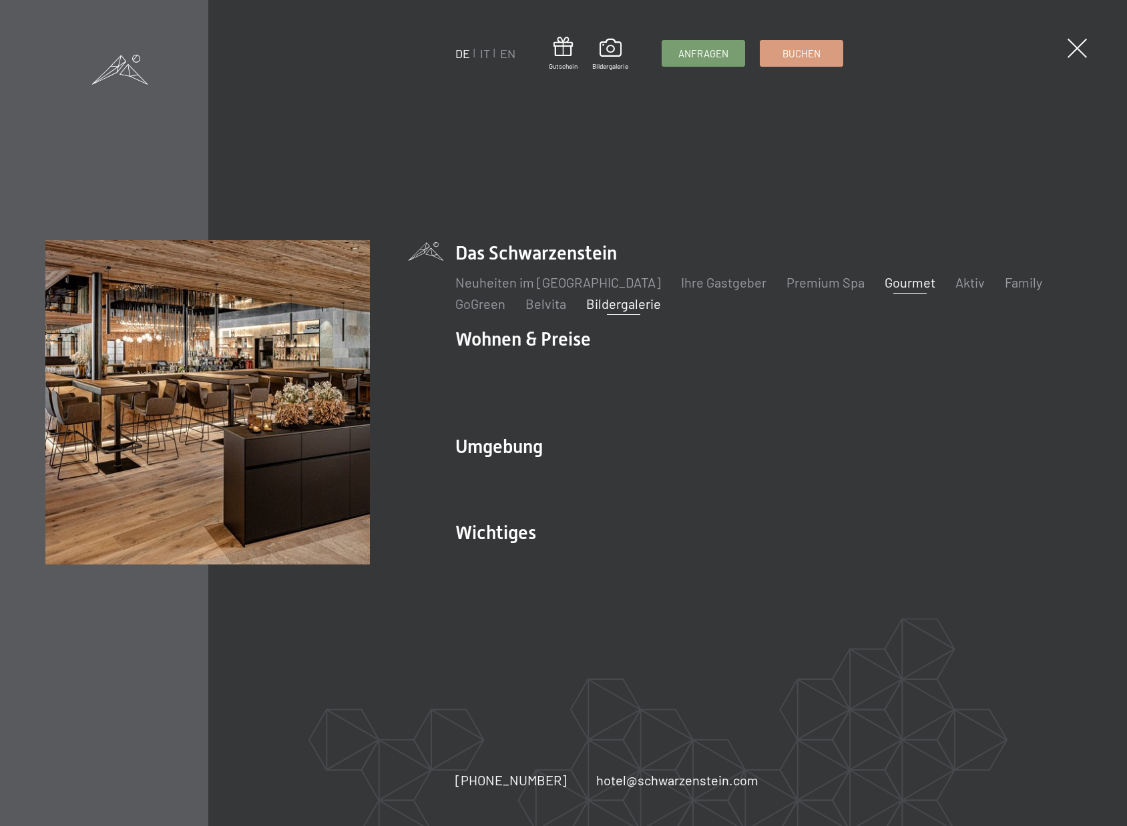
click at [884, 290] on link "Gourmet" at bounding box center [909, 282] width 51 height 16
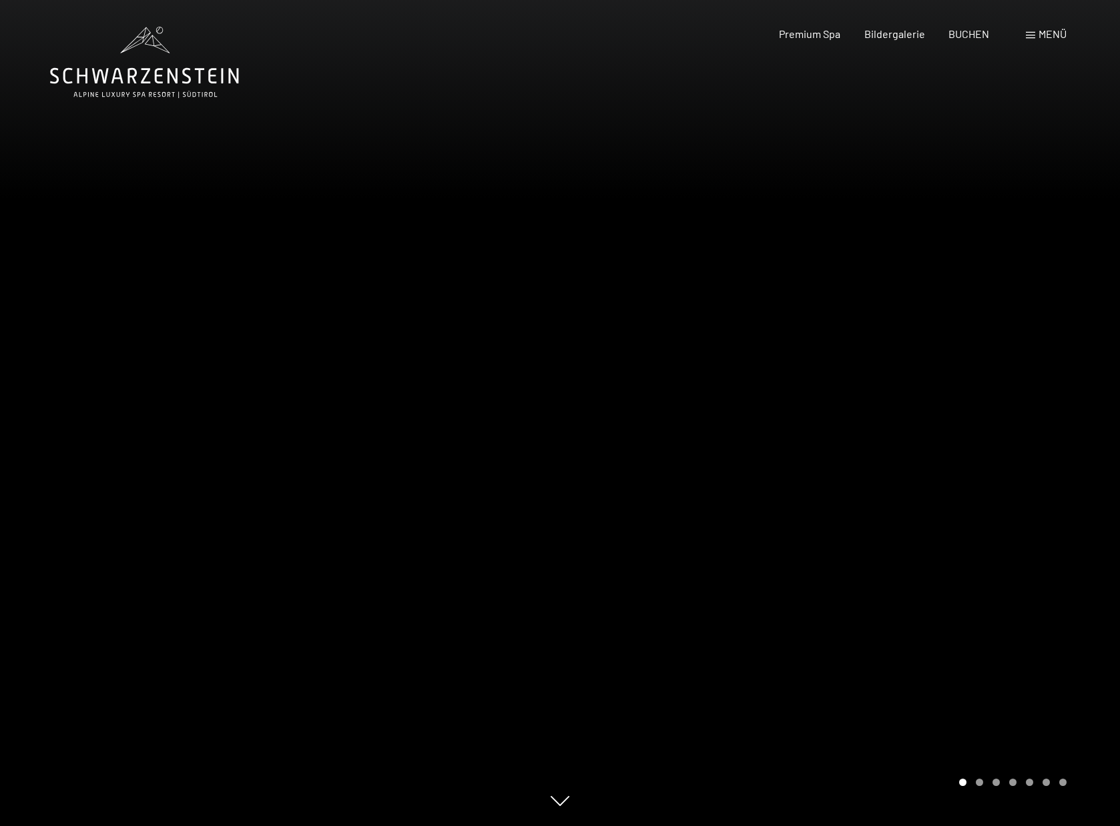
click at [1005, 404] on div at bounding box center [840, 413] width 560 height 826
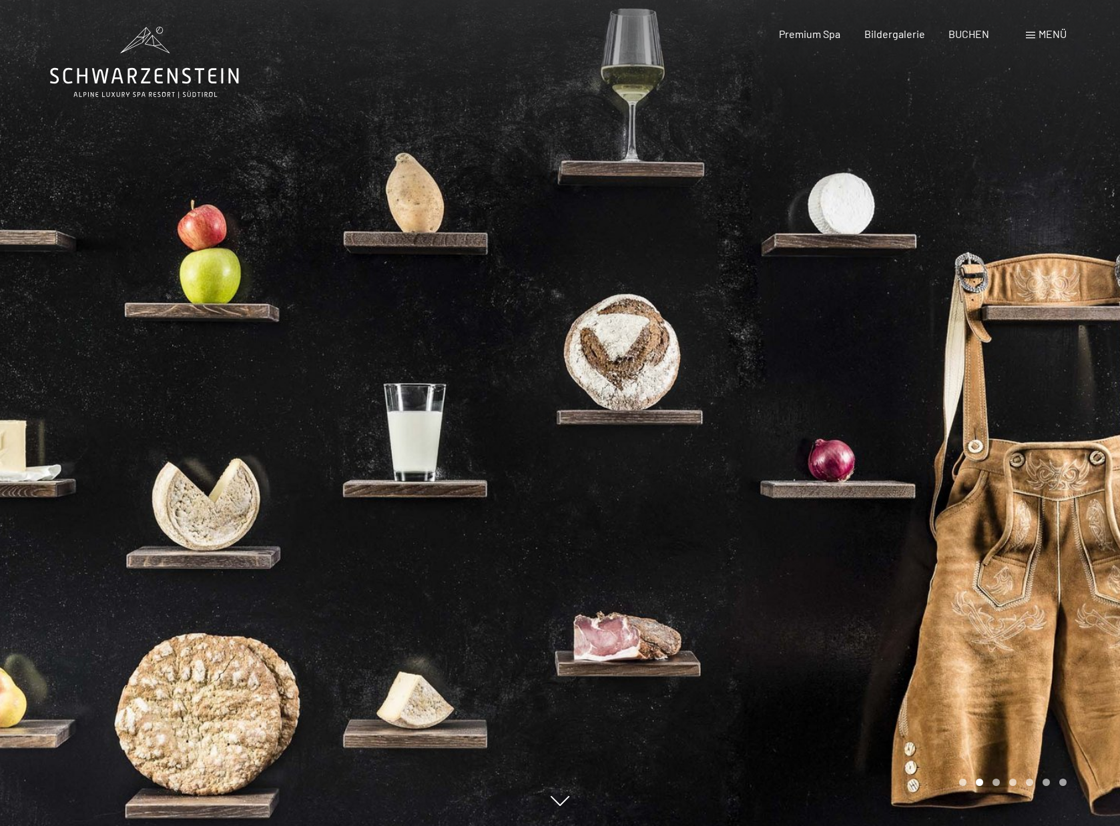
click at [1004, 404] on div at bounding box center [840, 413] width 560 height 826
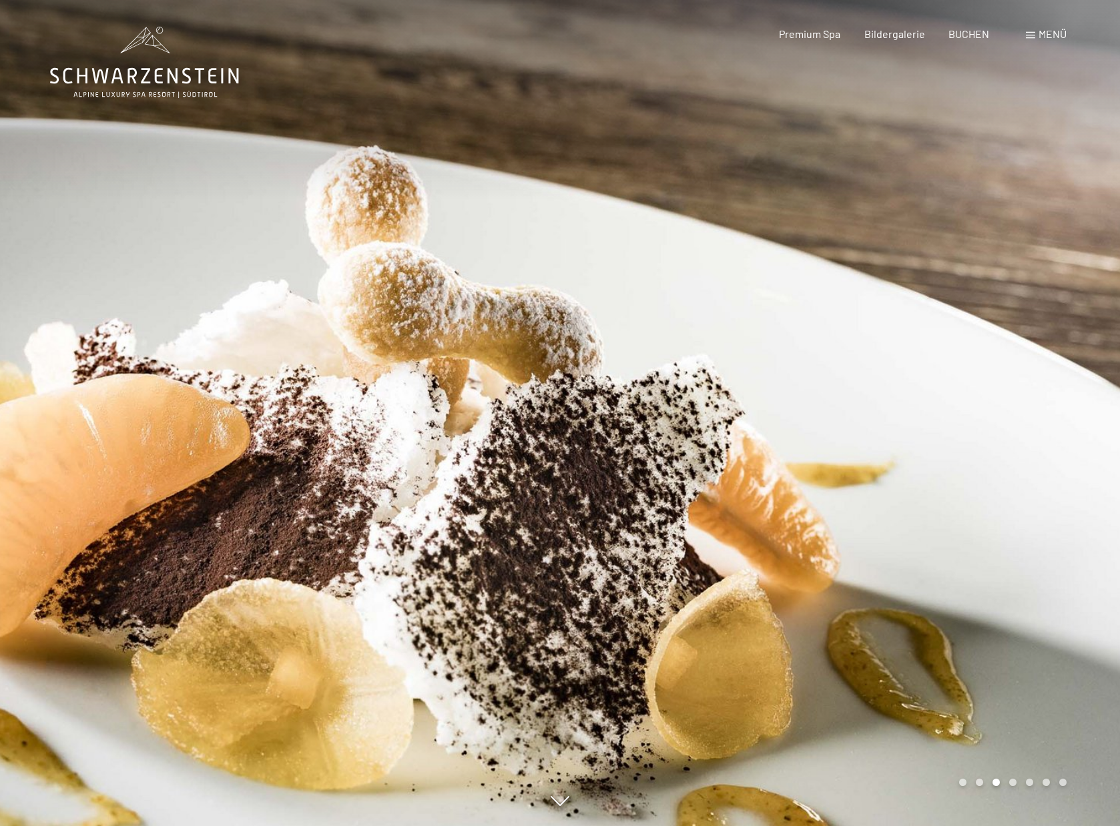
click at [1004, 404] on div at bounding box center [840, 413] width 560 height 826
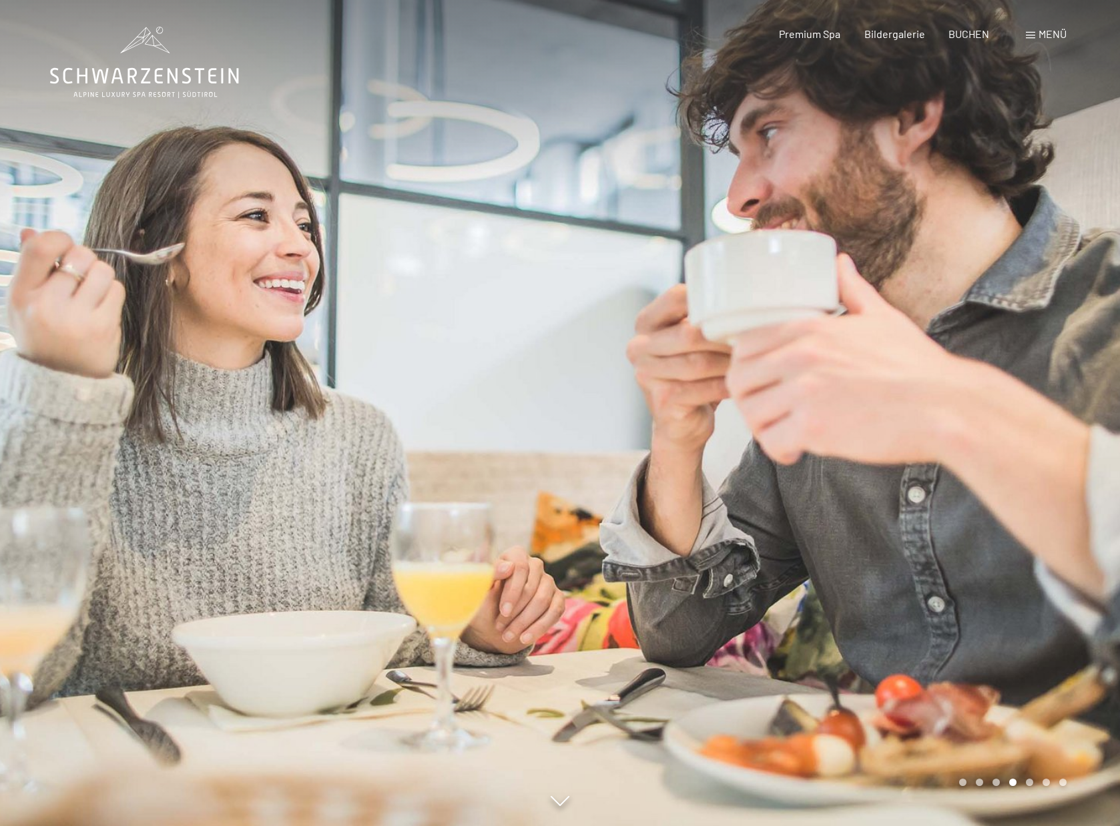
click at [1004, 404] on div at bounding box center [840, 413] width 560 height 826
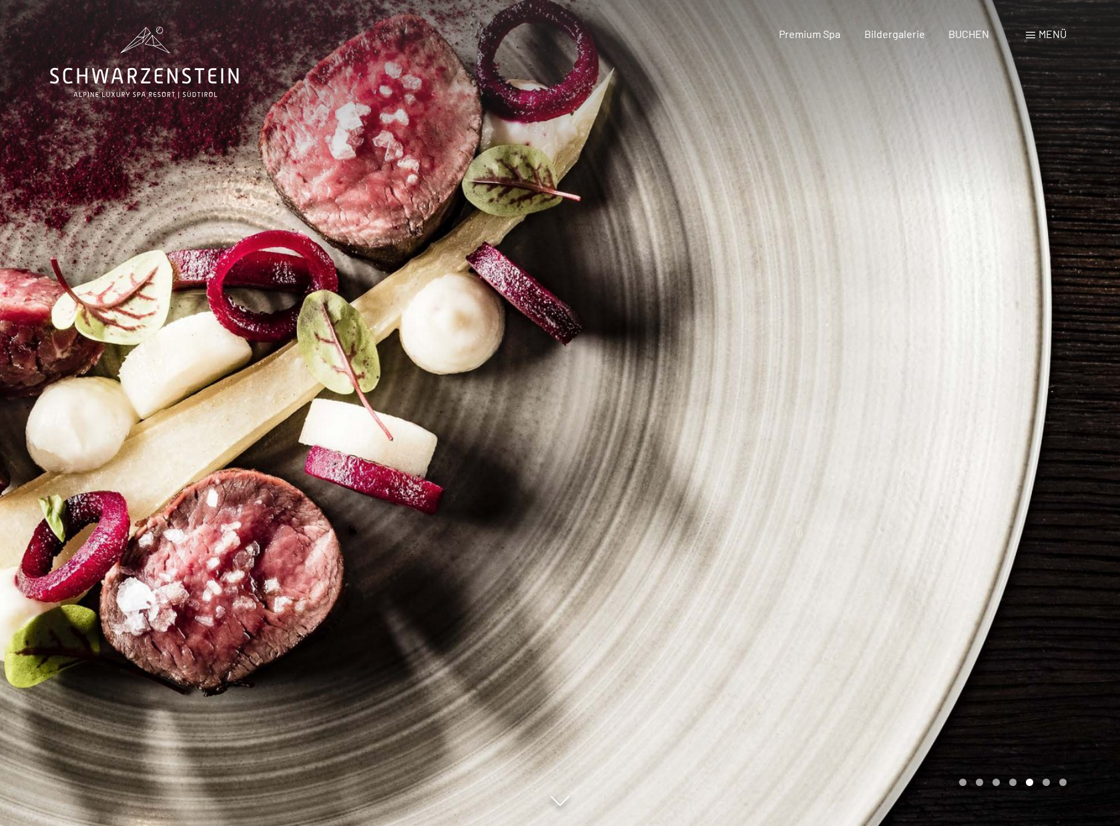
click at [1004, 404] on div at bounding box center [840, 413] width 560 height 826
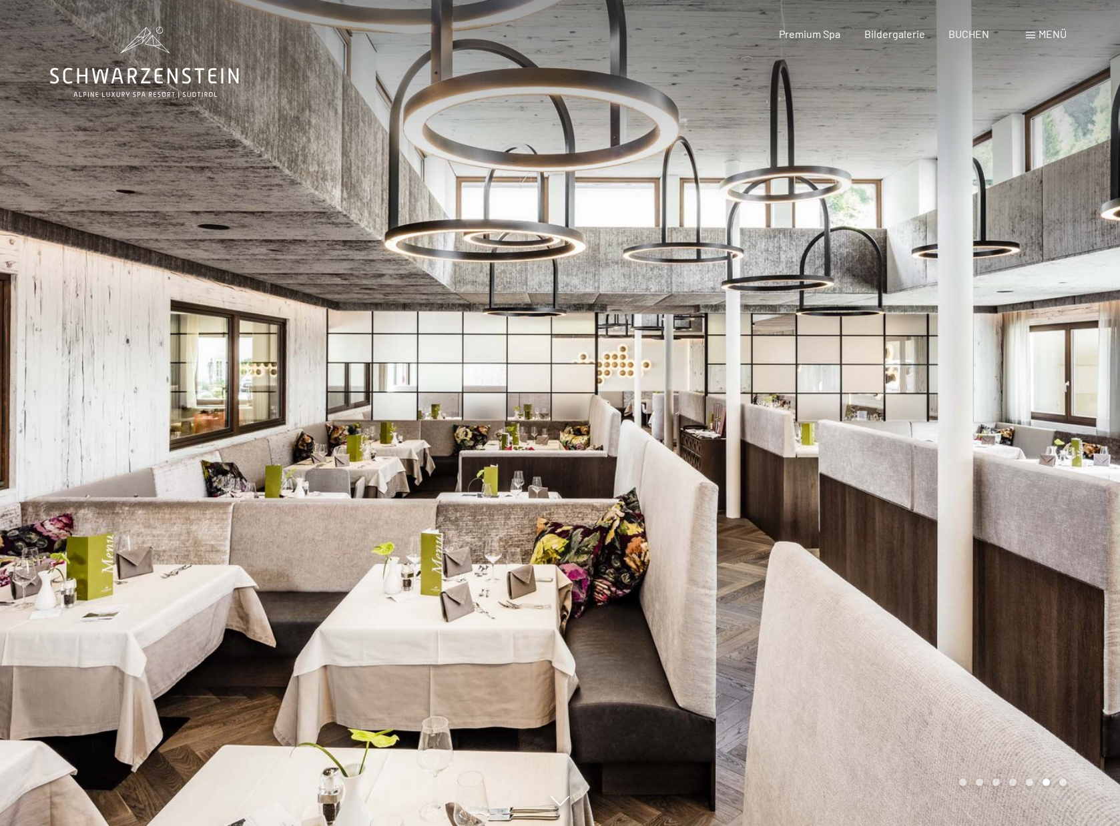
click at [1004, 404] on div at bounding box center [840, 413] width 560 height 826
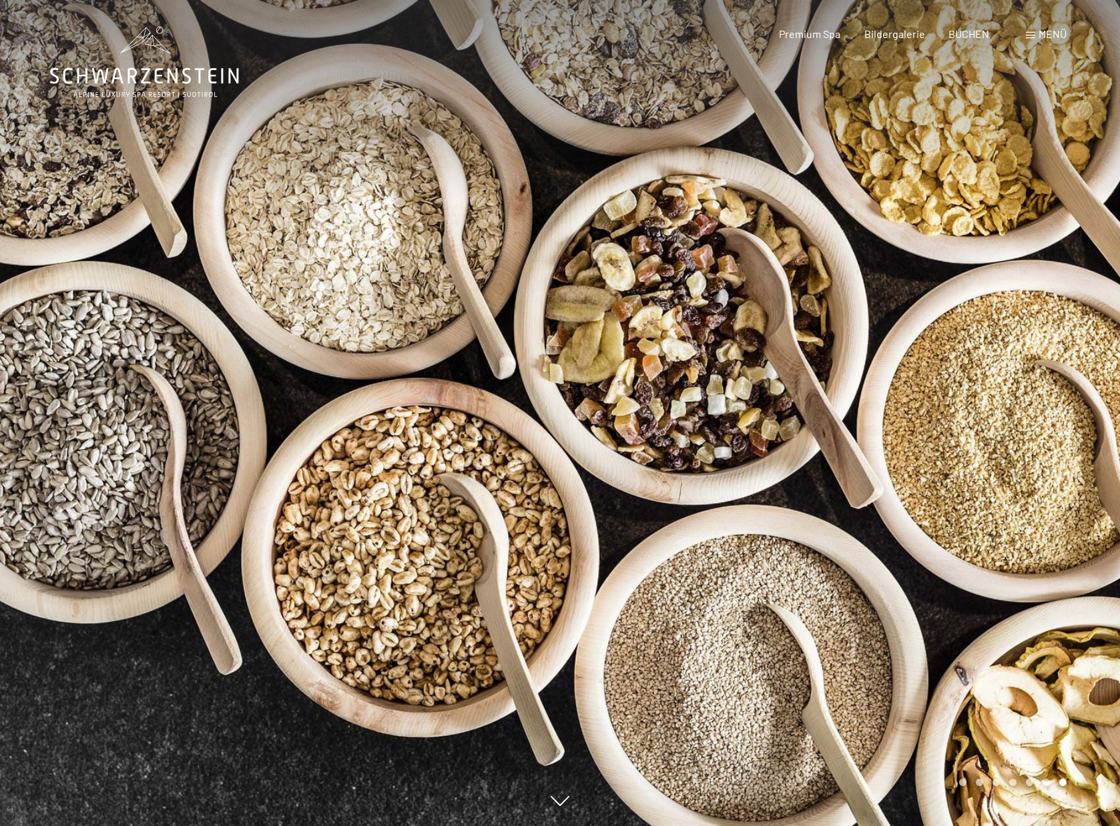
click at [1004, 404] on div at bounding box center [840, 413] width 560 height 826
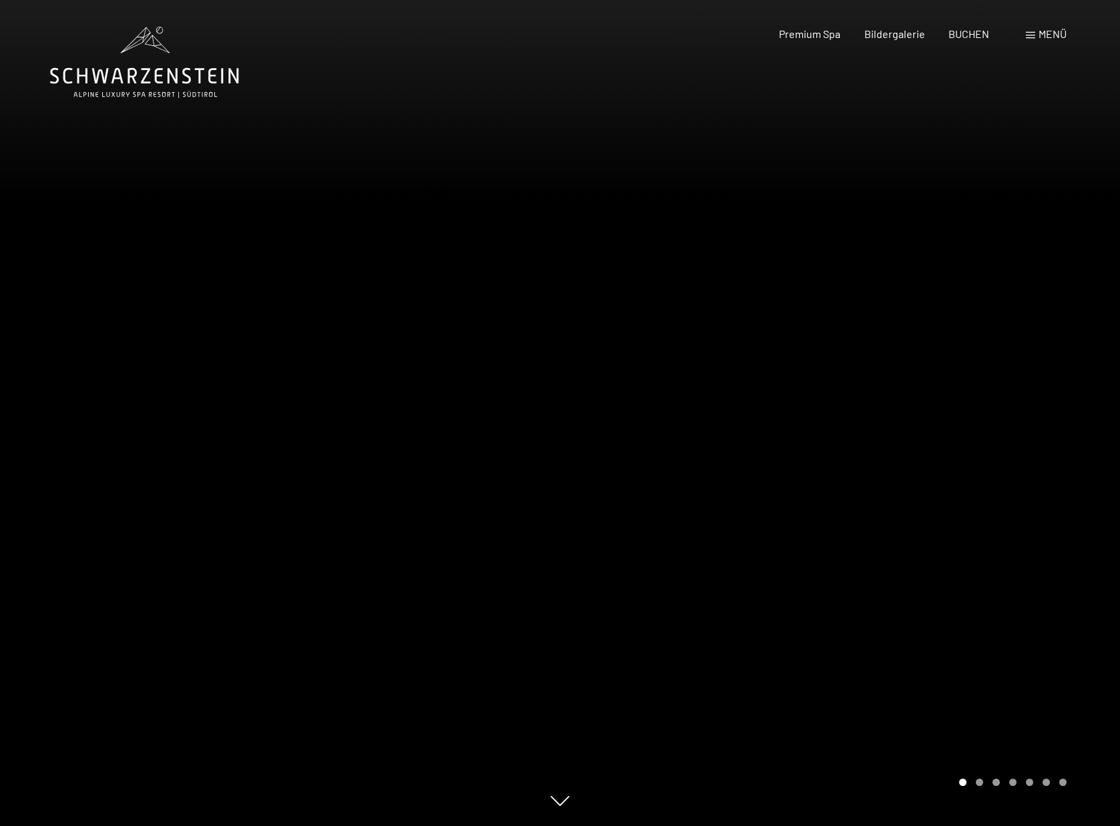
click at [1004, 404] on div at bounding box center [840, 413] width 560 height 826
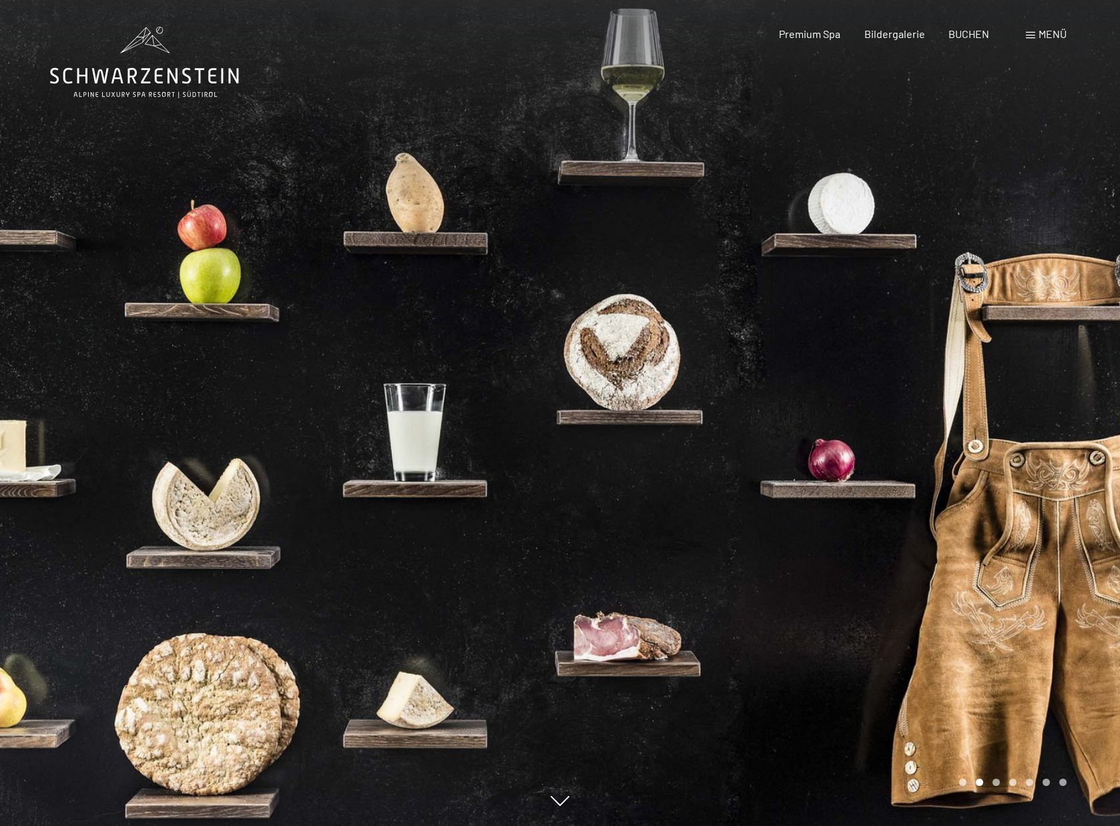
click at [1004, 402] on div at bounding box center [840, 413] width 560 height 826
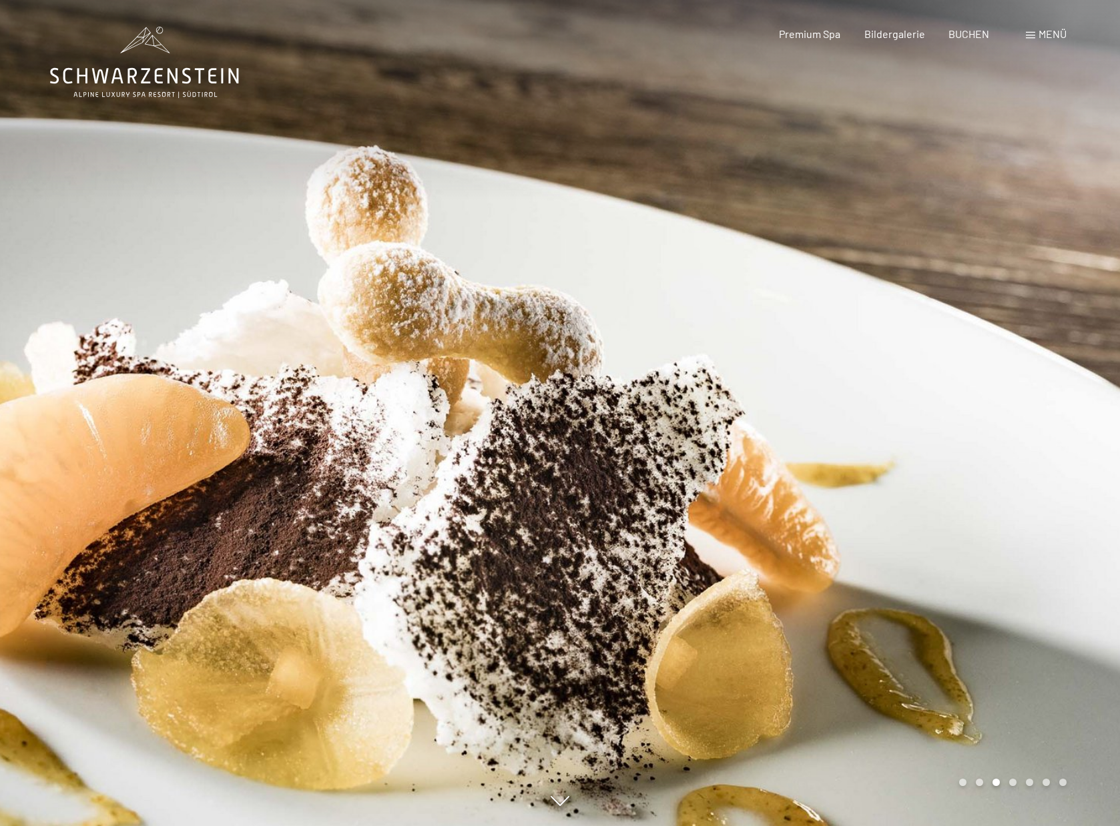
click at [1039, 41] on div "Menü" at bounding box center [1046, 34] width 41 height 15
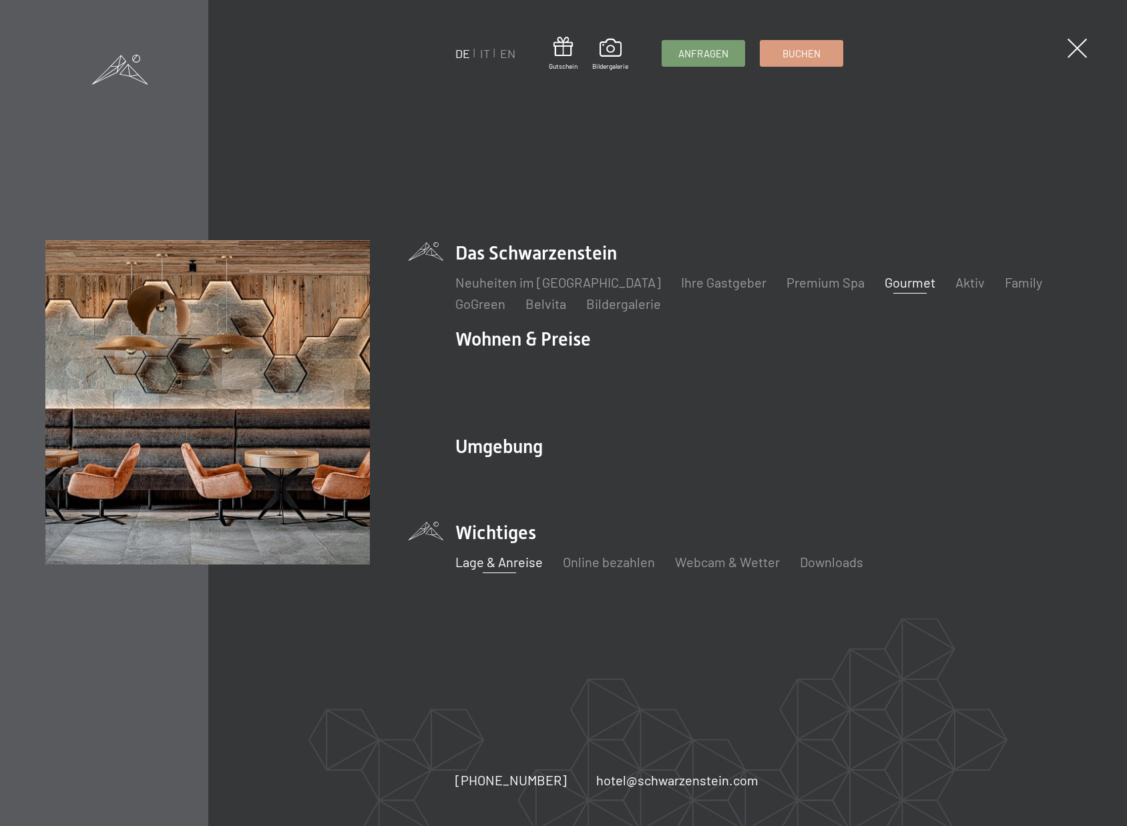
click at [506, 554] on link "Lage & Anreise" at bounding box center [498, 562] width 87 height 16
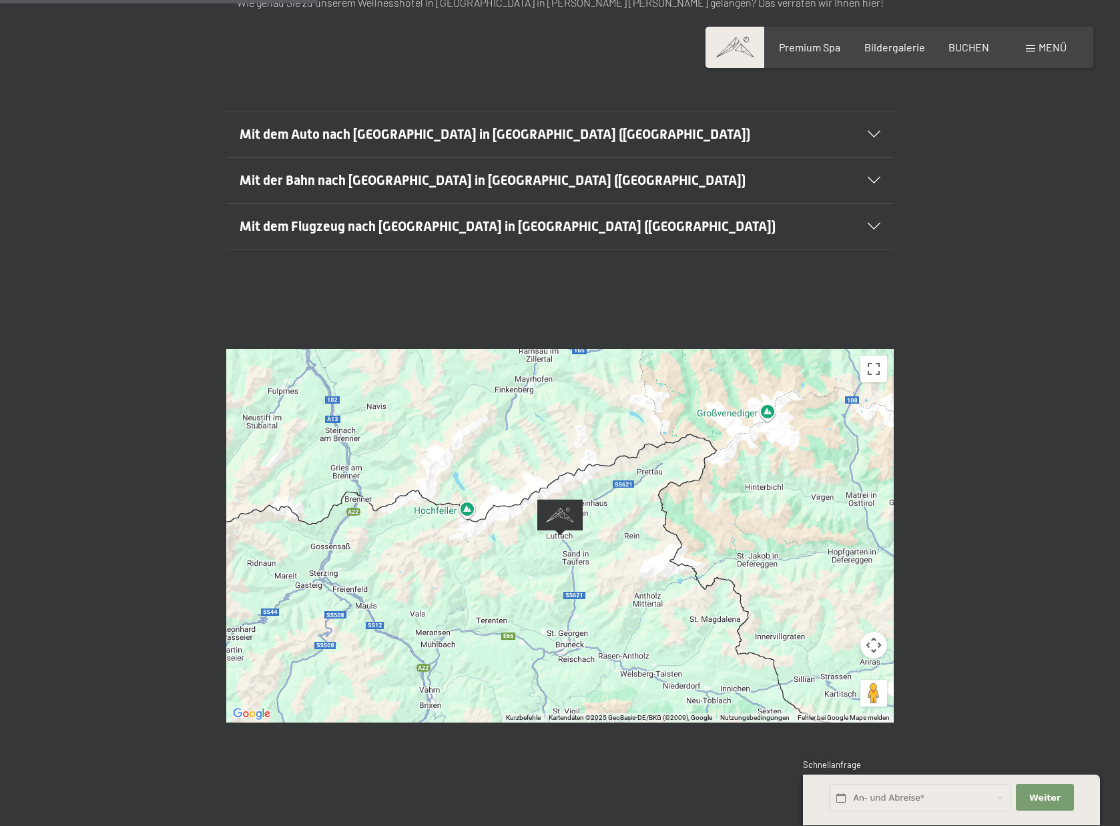
scroll to position [346, 0]
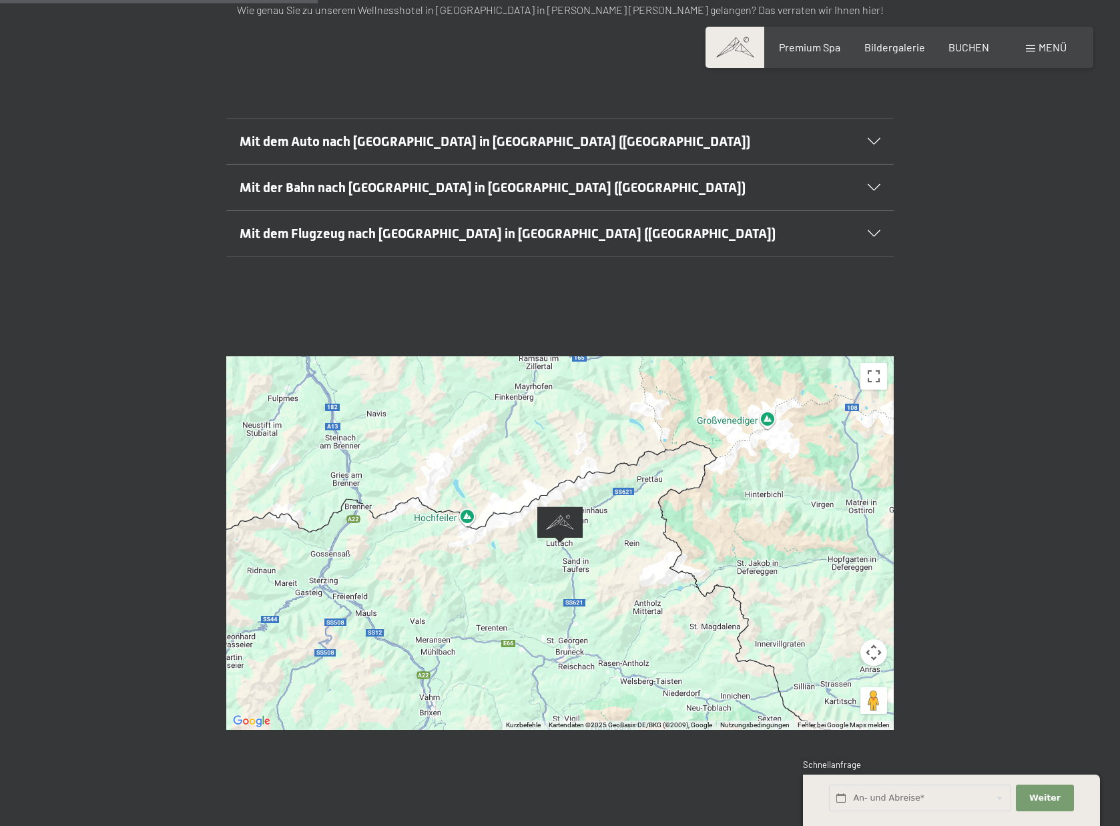
click at [875, 138] on icon at bounding box center [874, 141] width 13 height 7
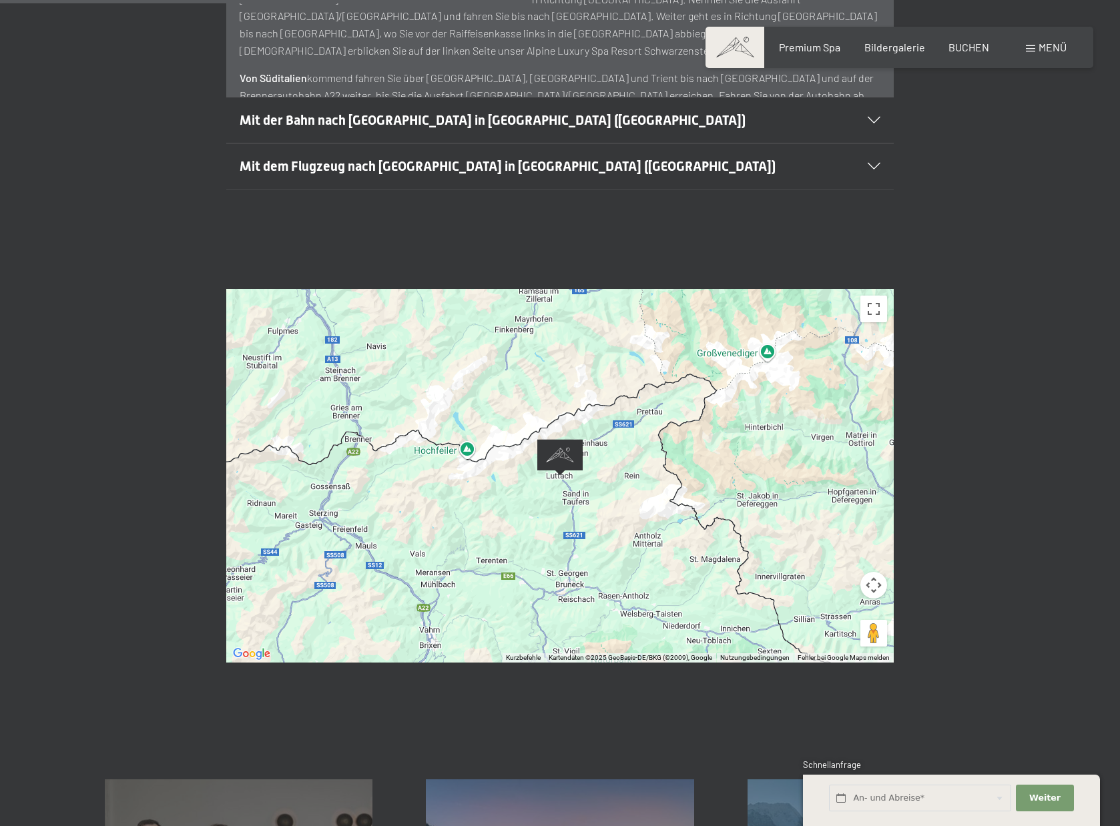
scroll to position [738, 0]
